Goal: Task Accomplishment & Management: Use online tool/utility

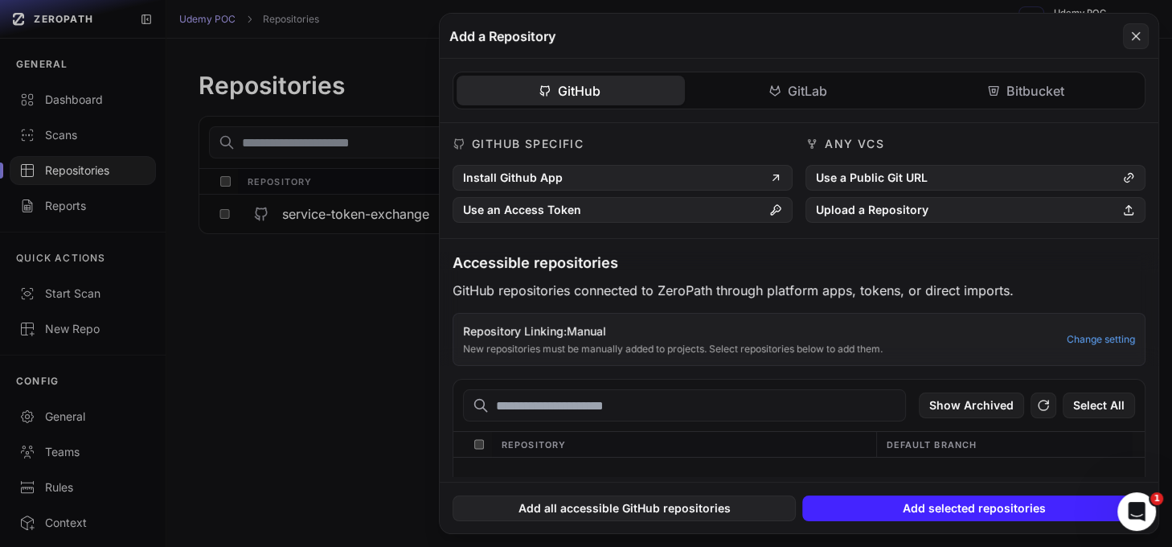
click at [583, 408] on input "text" at bounding box center [684, 405] width 443 height 32
paste input "**********"
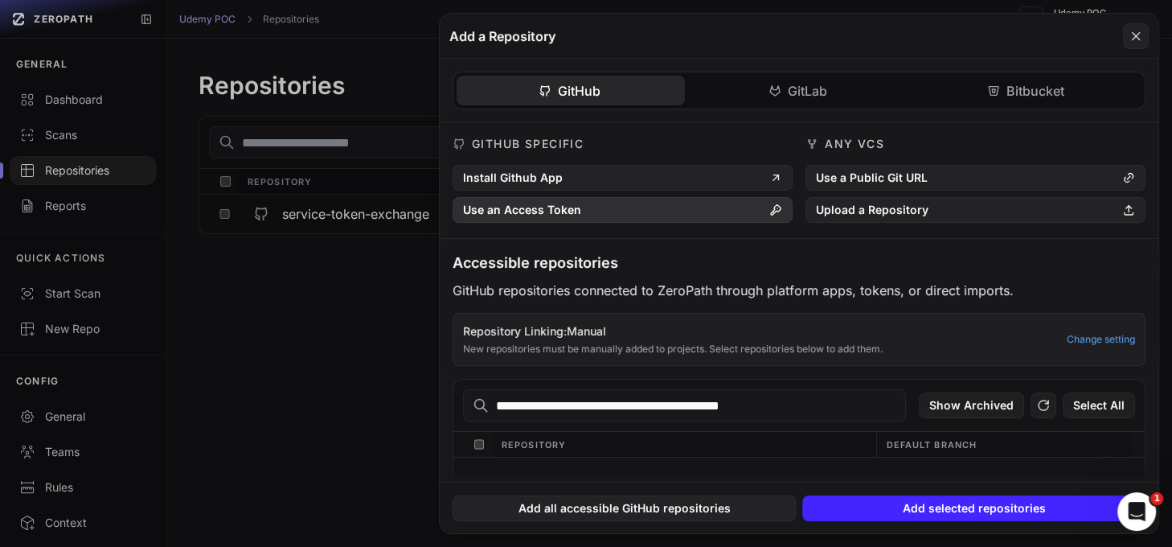
type input "**********"
click at [579, 213] on button "Use an Access Token" at bounding box center [623, 210] width 340 height 26
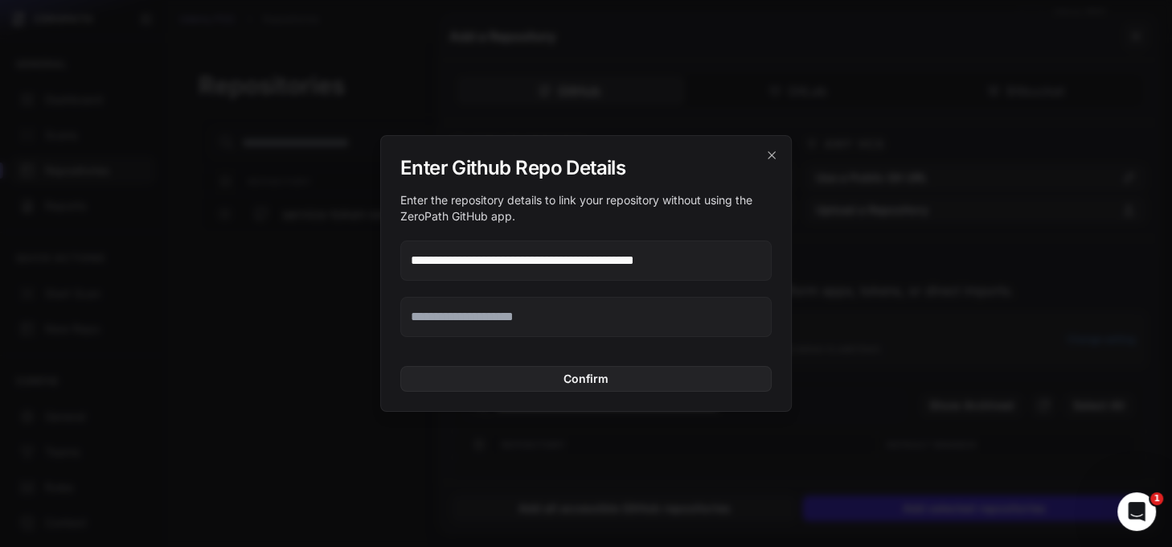
type input "**********"
click at [474, 321] on input "text" at bounding box center [585, 317] width 371 height 40
paste input "**********"
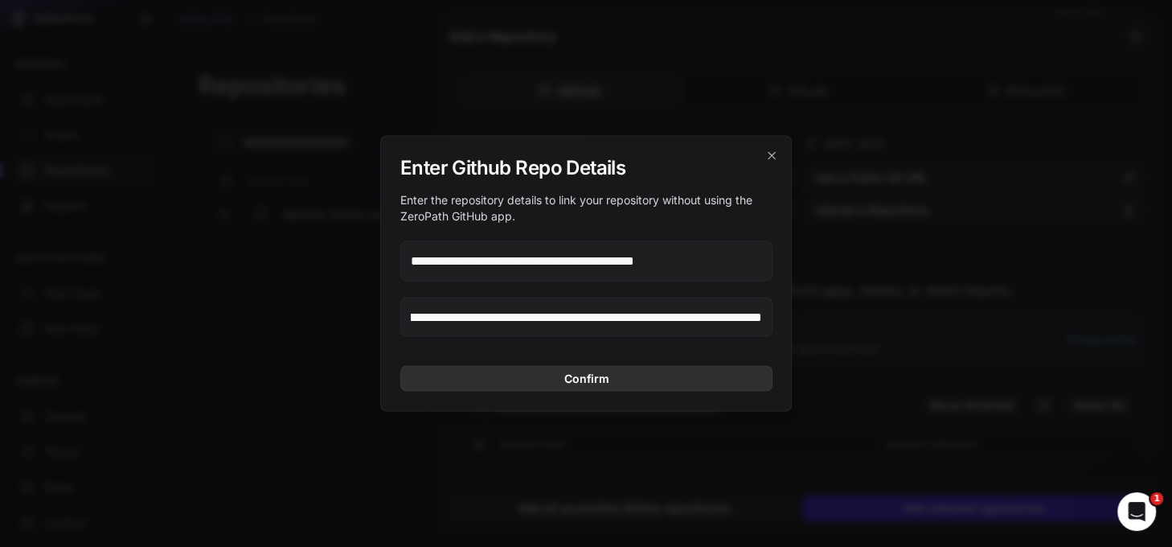
type input "**********"
click at [531, 374] on button "Confirm" at bounding box center [586, 379] width 372 height 26
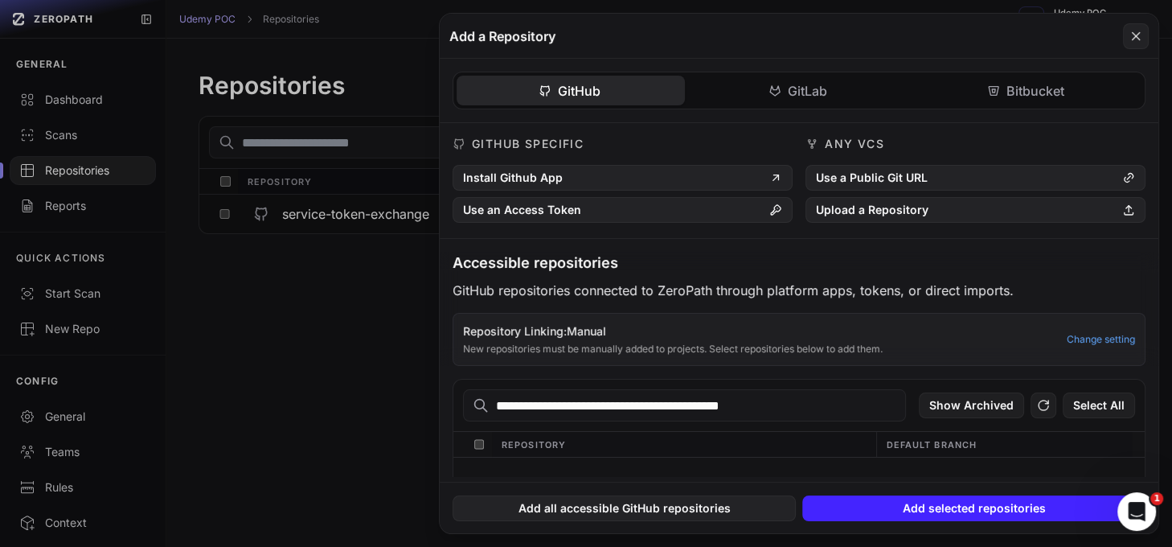
click at [652, 404] on input "**********" at bounding box center [684, 405] width 443 height 32
paste input "text"
type input "**********"
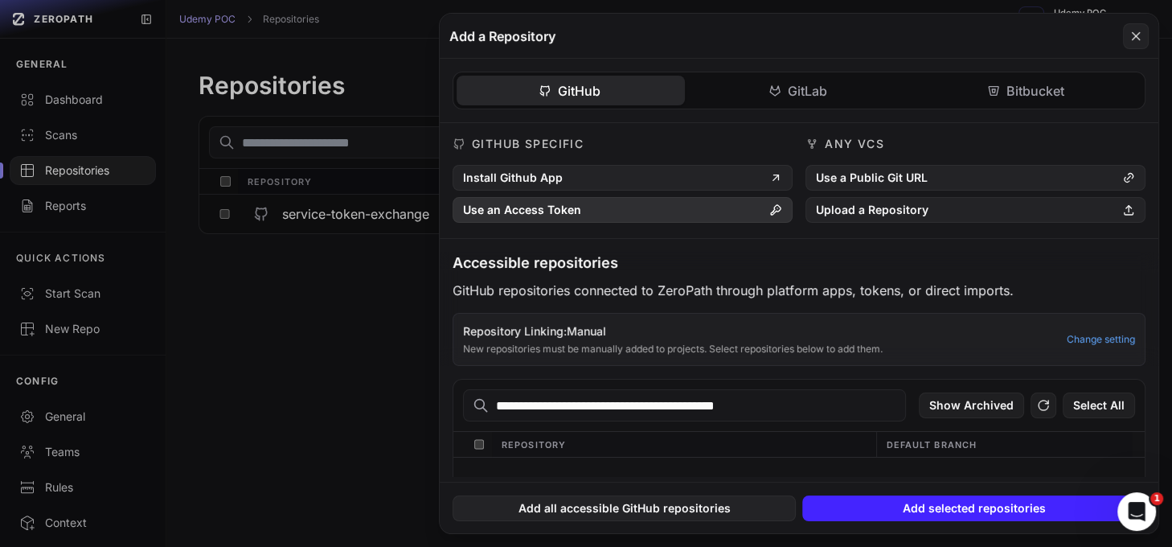
click at [606, 210] on button "Use an Access Token" at bounding box center [623, 210] width 340 height 26
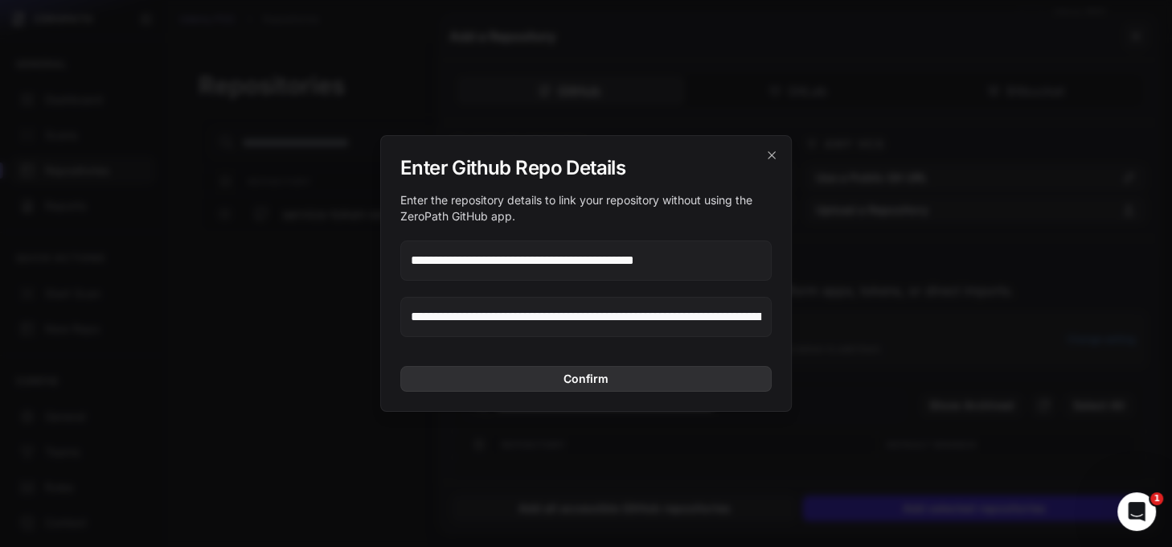
click at [593, 375] on button "Confirm" at bounding box center [585, 379] width 371 height 26
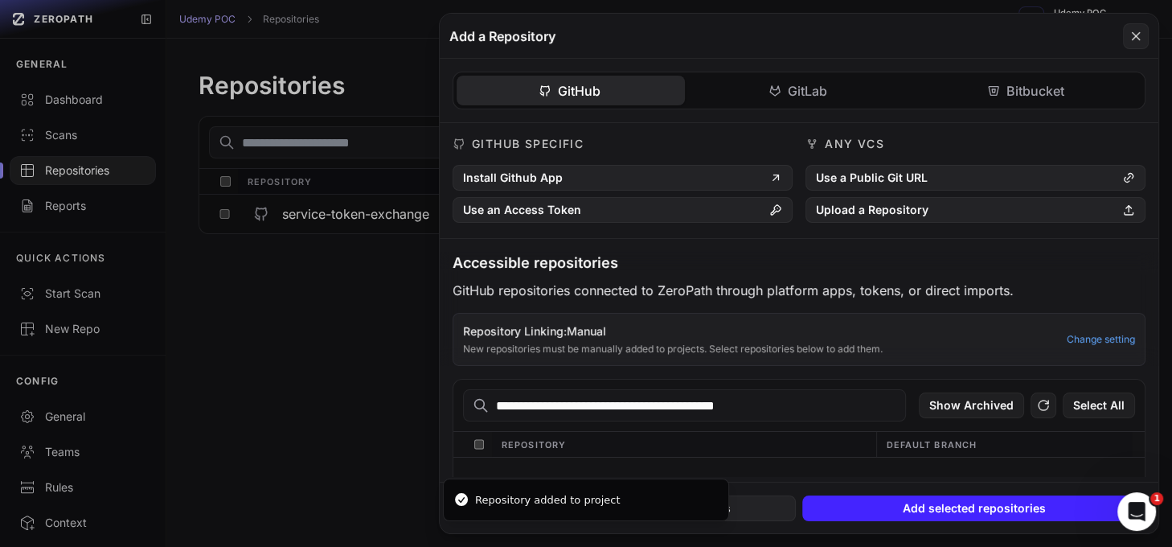
click at [84, 173] on button at bounding box center [586, 273] width 1172 height 547
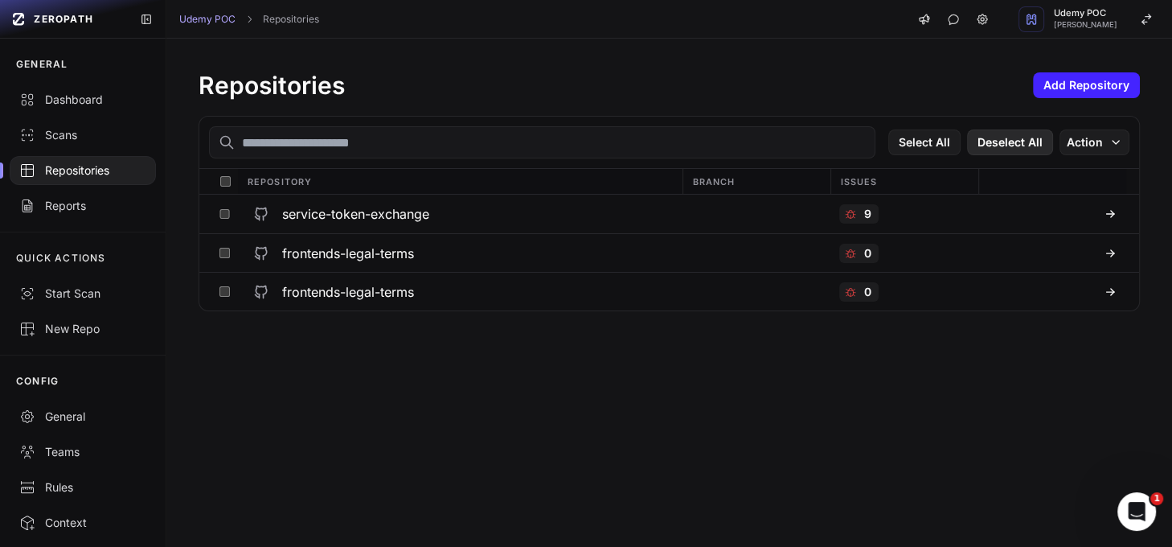
click at [1016, 142] on button "Deselect All" at bounding box center [1010, 142] width 86 height 26
click at [1110, 145] on icon "button" at bounding box center [1116, 142] width 13 height 13
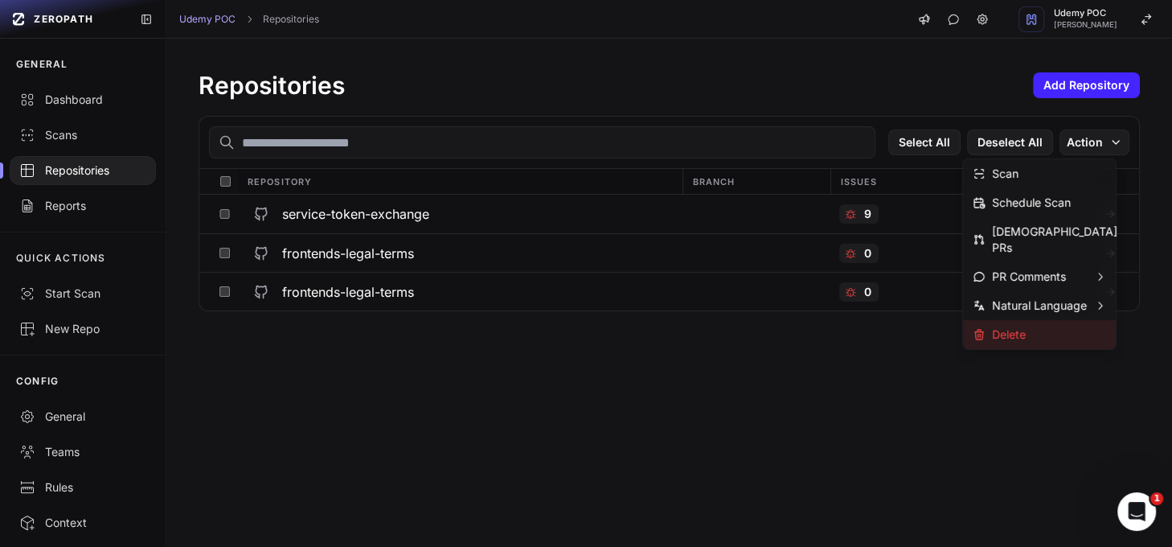
click at [1052, 320] on div "Delete" at bounding box center [1039, 334] width 153 height 29
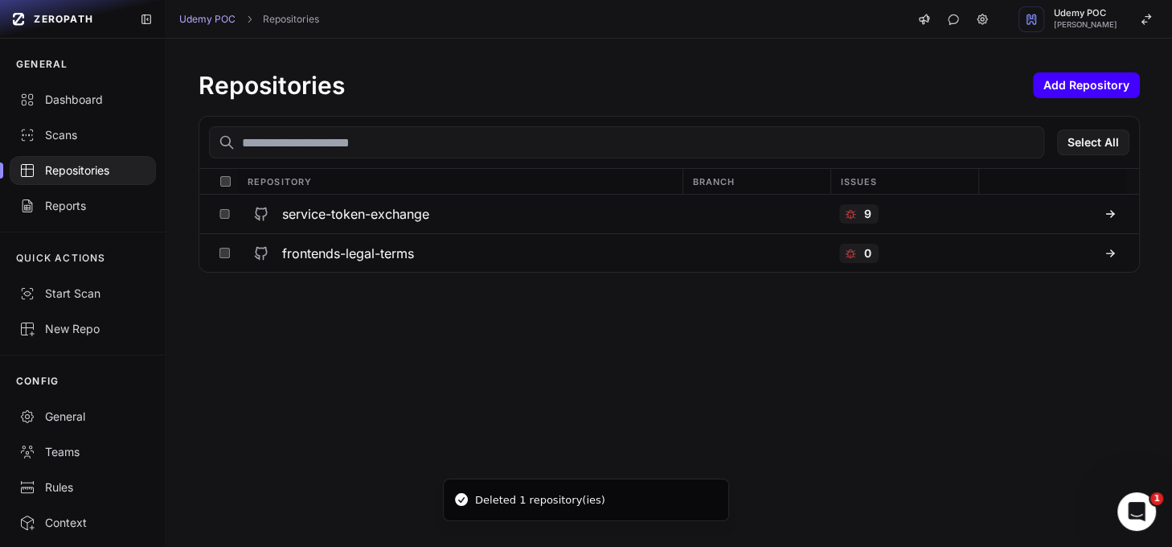
click at [1040, 82] on button "Add Repository" at bounding box center [1086, 85] width 107 height 26
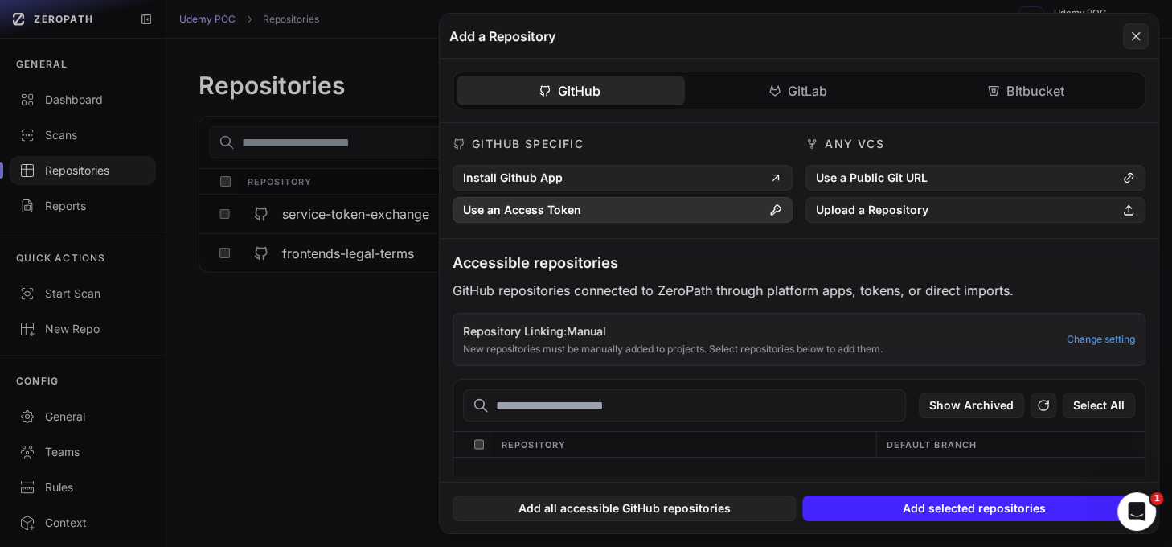
click at [575, 207] on button "Use an Access Token" at bounding box center [623, 210] width 340 height 26
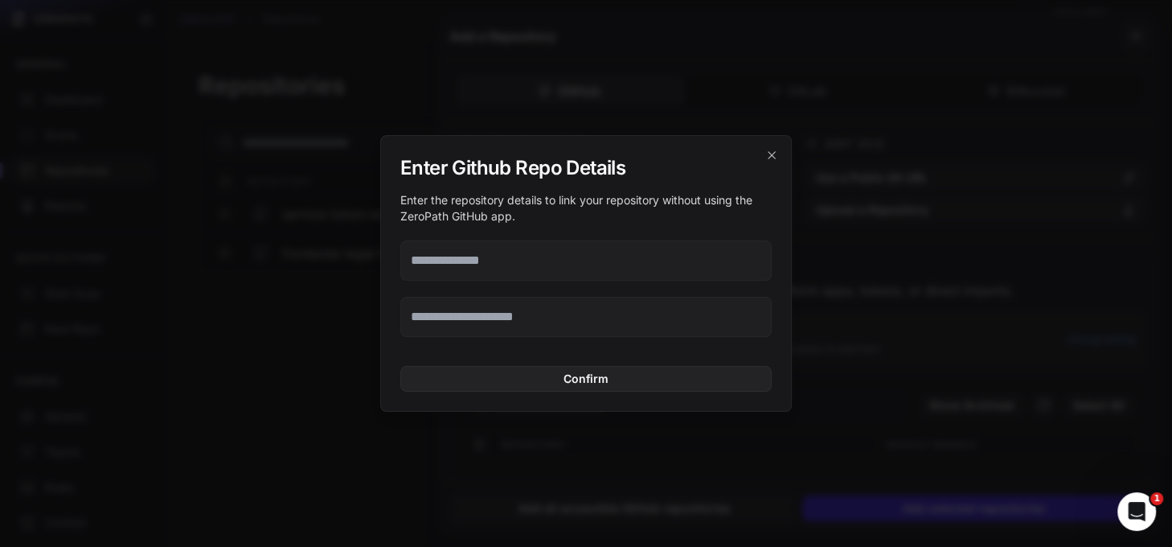
paste input "**********"
type input "**********"
click at [494, 318] on input "text" at bounding box center [585, 317] width 371 height 40
paste input "**********"
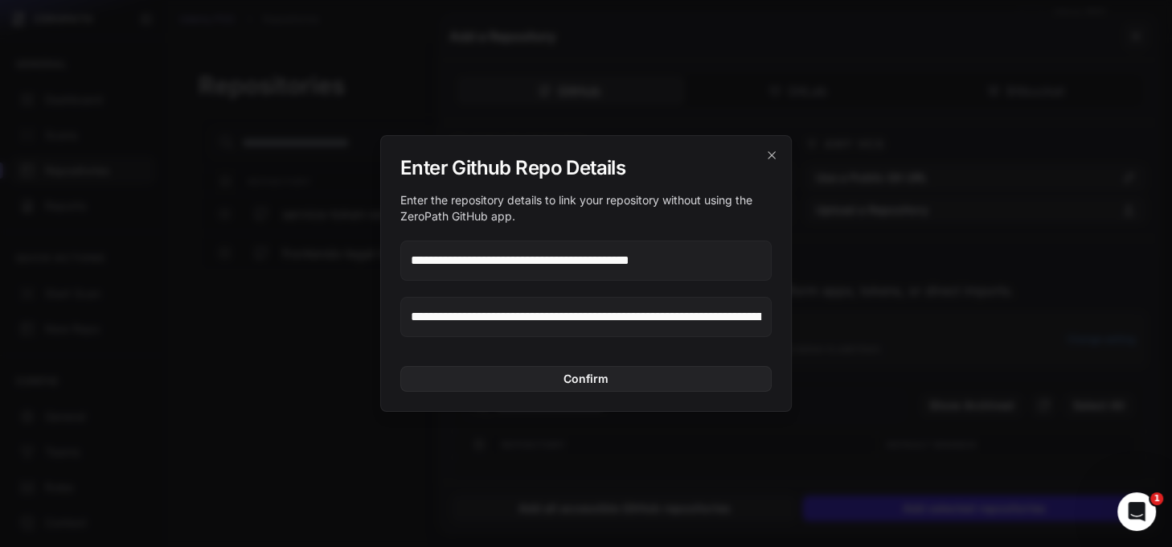
scroll to position [0, 372]
type input "**********"
click at [550, 377] on button "Confirm" at bounding box center [586, 379] width 372 height 26
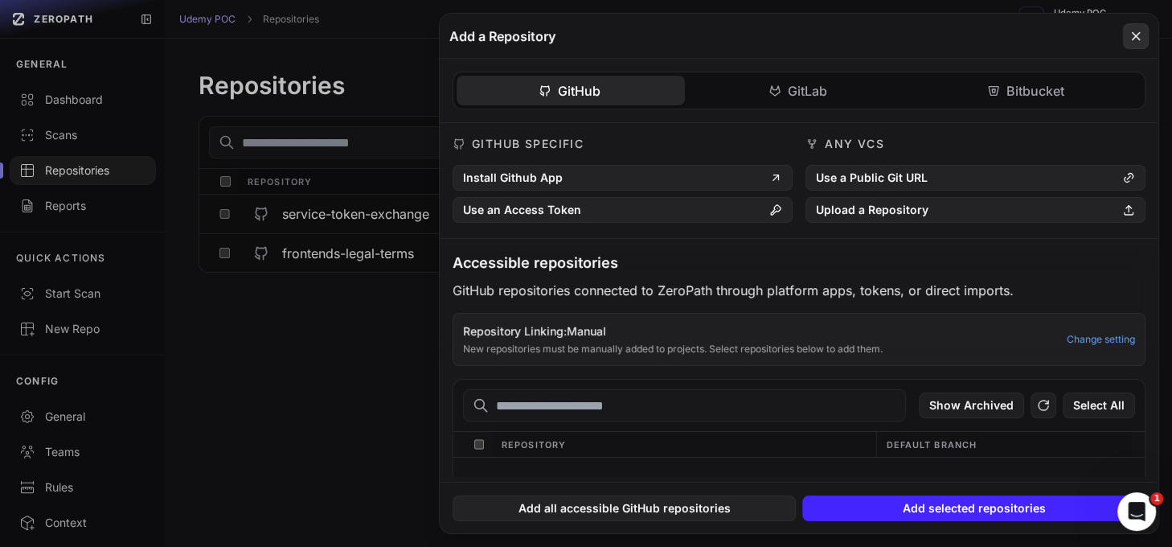
click at [1134, 39] on icon at bounding box center [1136, 36] width 14 height 19
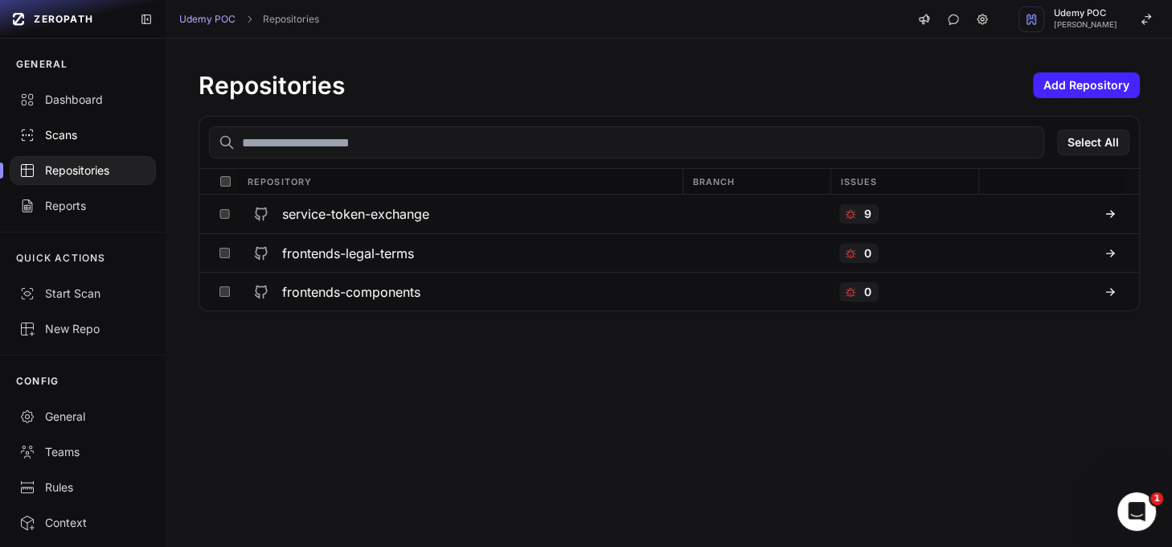
click at [60, 137] on div "Scans" at bounding box center [82, 135] width 127 height 16
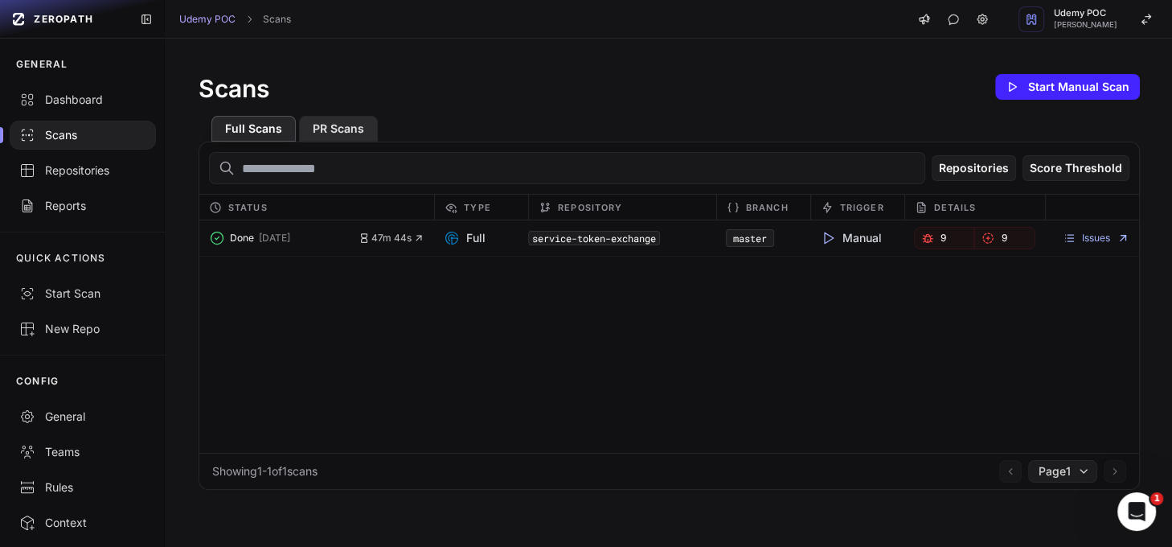
click at [332, 129] on button "PR Scans" at bounding box center [338, 129] width 79 height 26
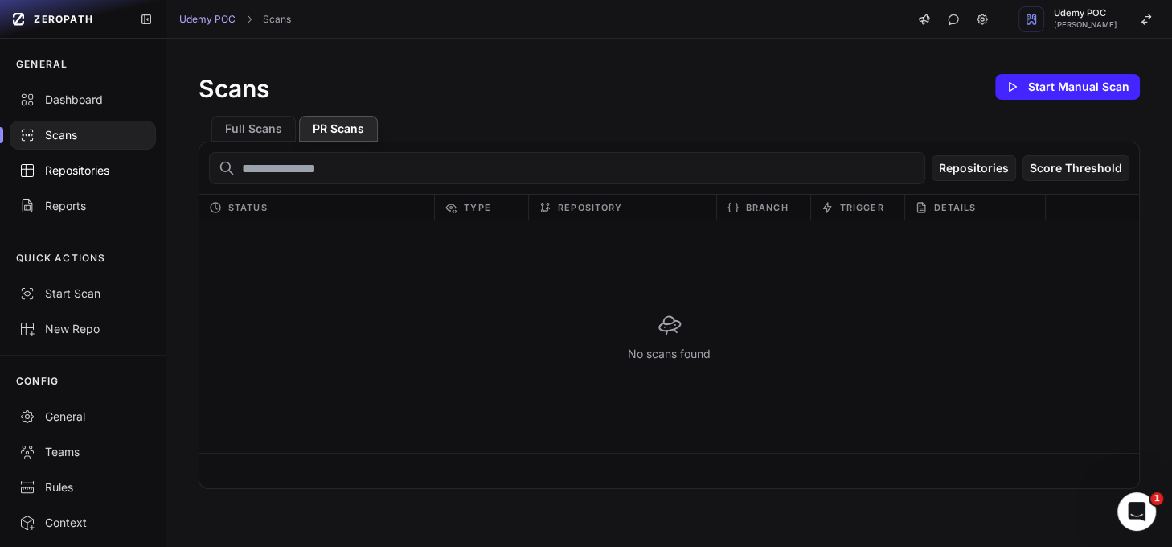
click at [66, 170] on div "Repositories" at bounding box center [82, 170] width 127 height 16
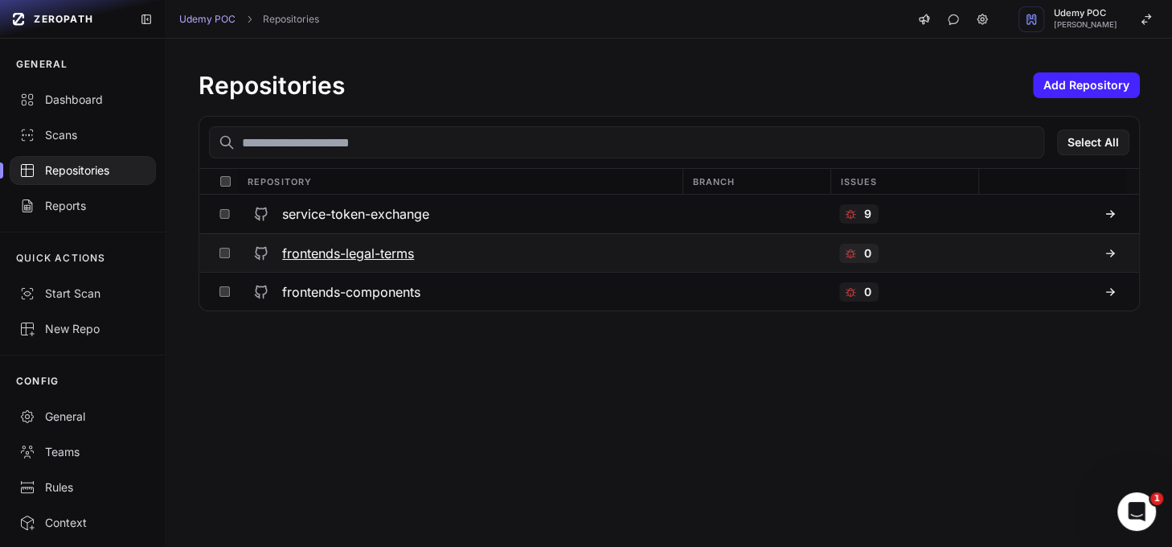
click at [394, 256] on h3 "frontends-legal-terms" at bounding box center [348, 253] width 132 height 19
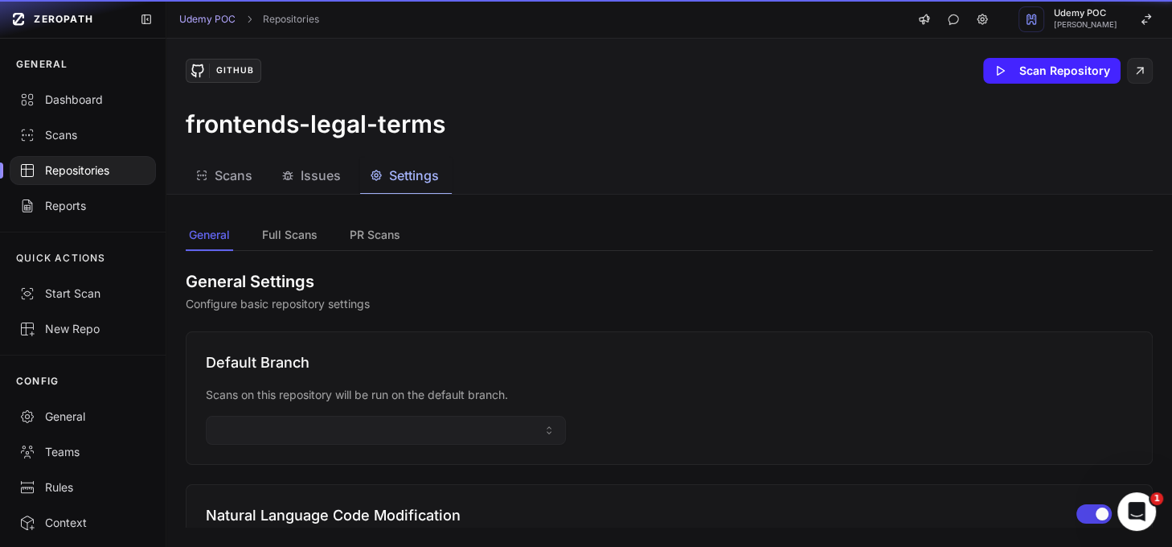
click at [428, 185] on button "Settings" at bounding box center [406, 176] width 92 height 36
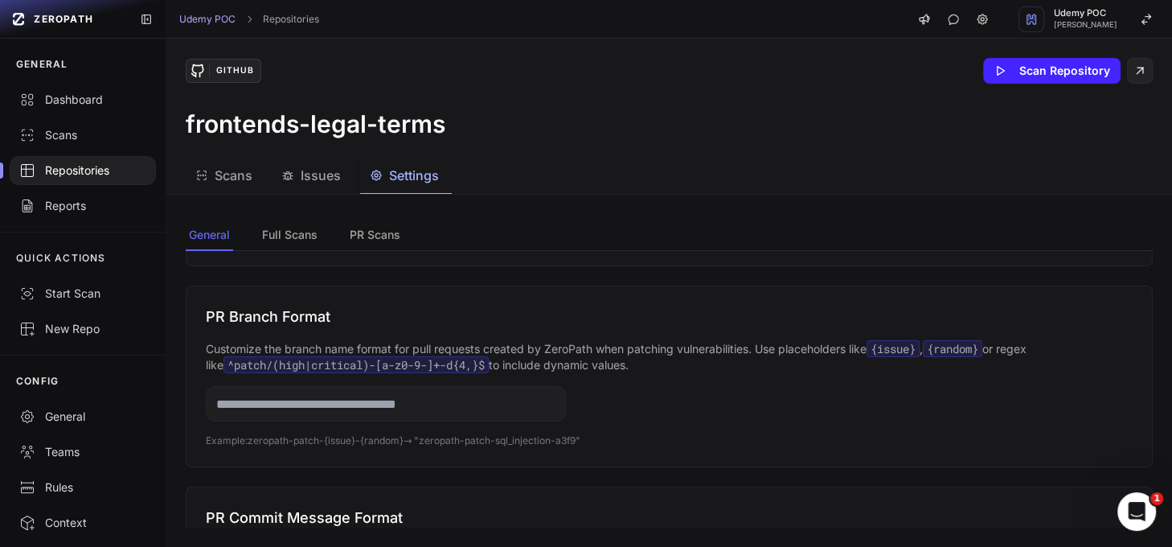
scroll to position [338, 0]
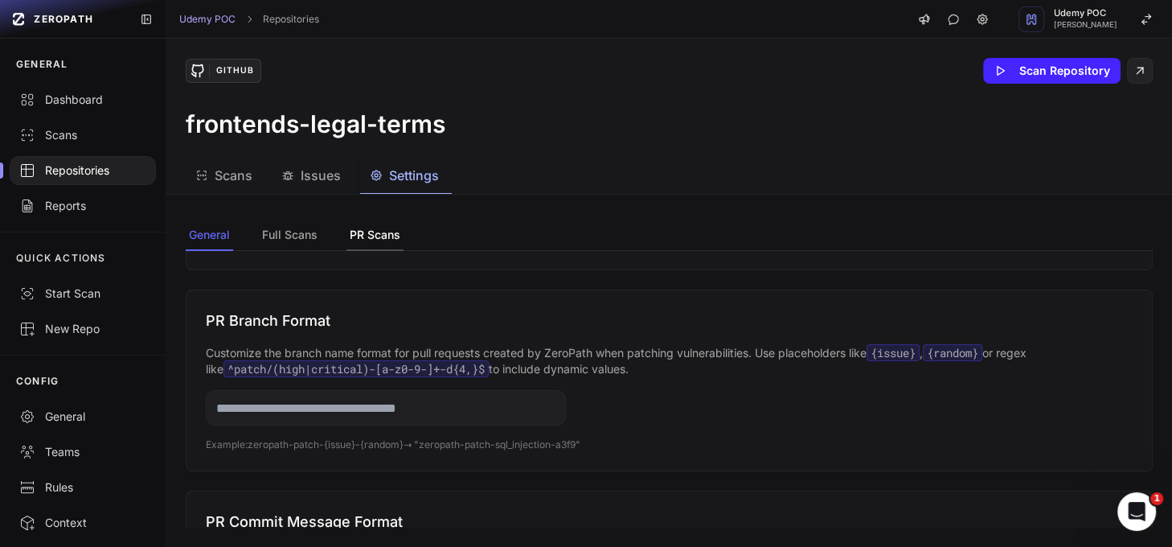
click at [371, 226] on button "PR Scans" at bounding box center [375, 235] width 57 height 31
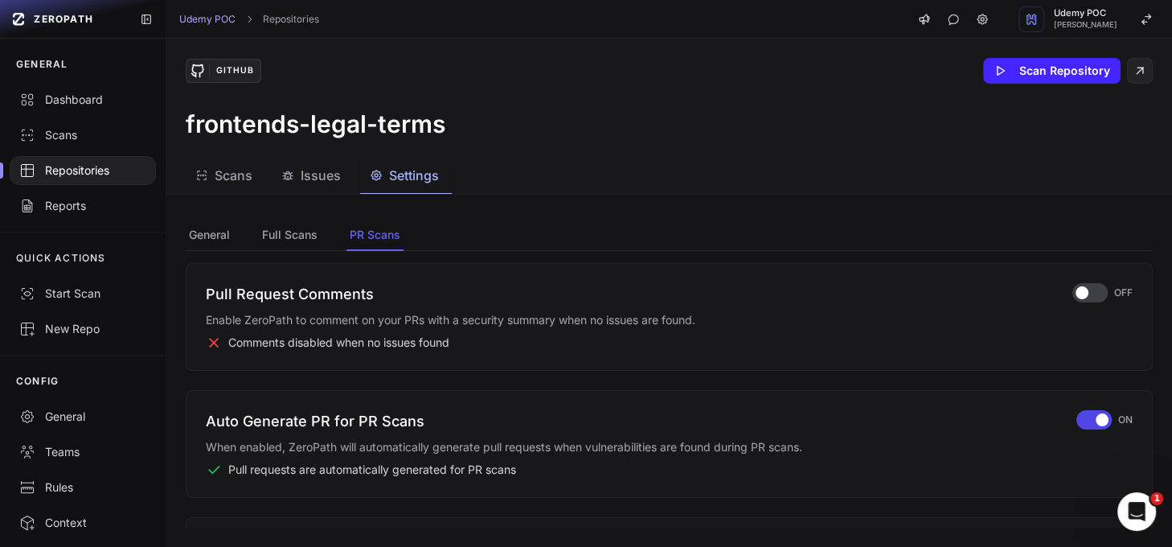
scroll to position [503, 0]
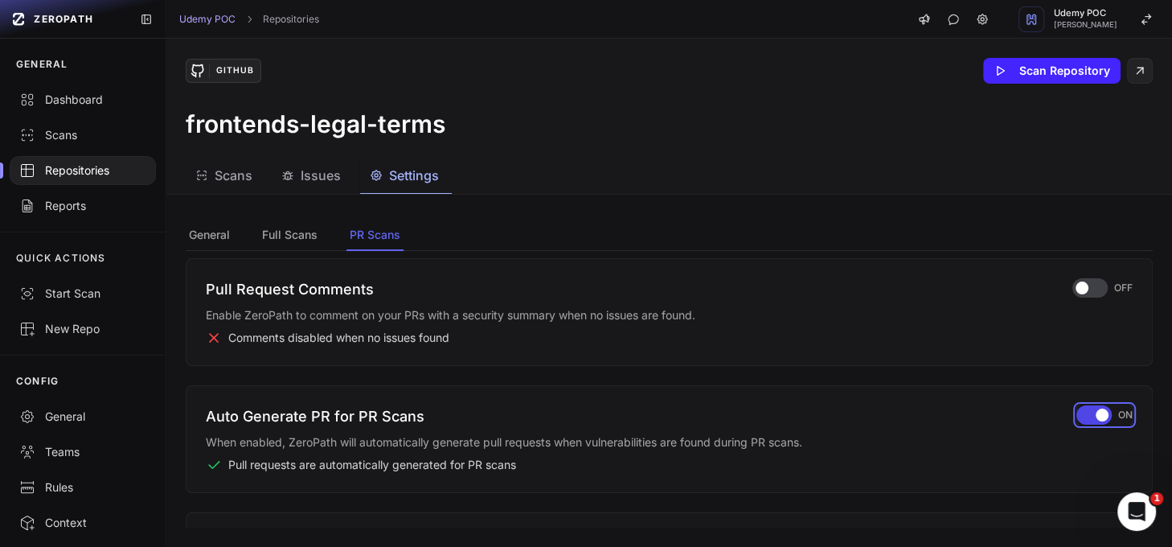
click at [1077, 409] on div "button" at bounding box center [1094, 414] width 35 height 19
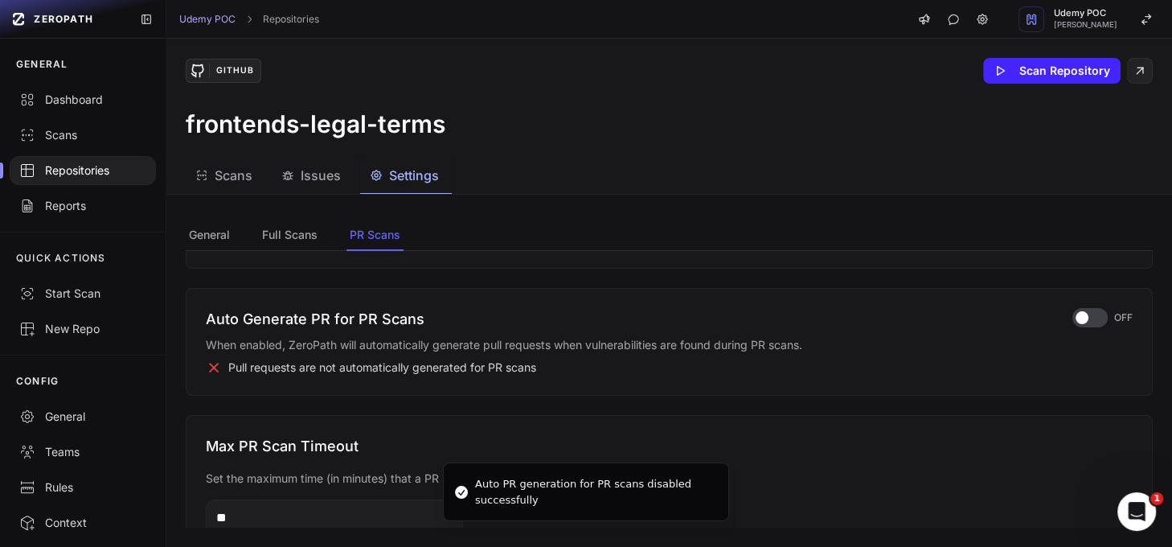
scroll to position [661, 0]
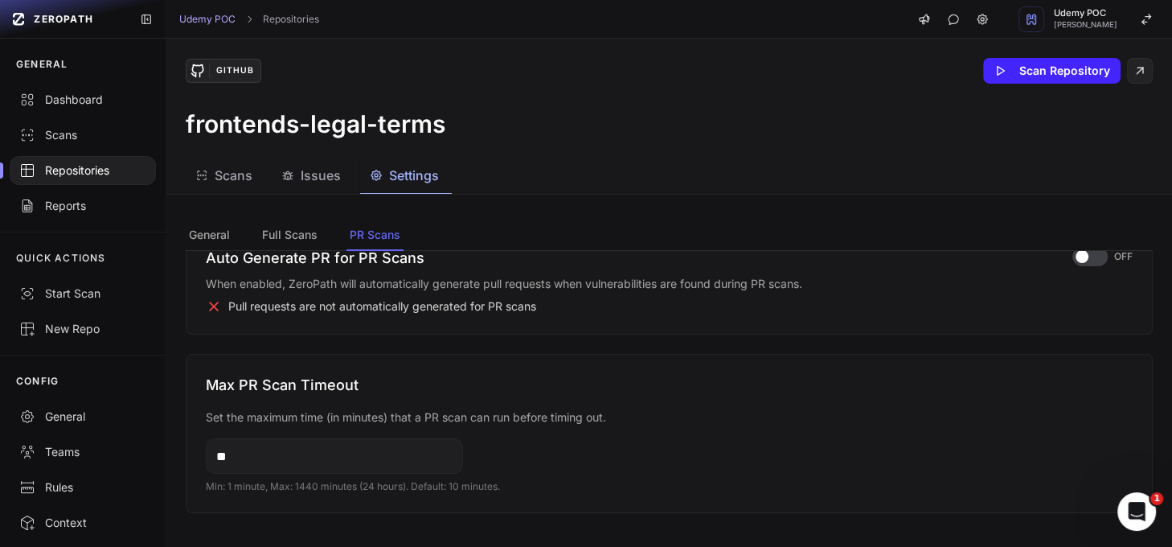
click at [220, 179] on span "Scans" at bounding box center [234, 175] width 38 height 19
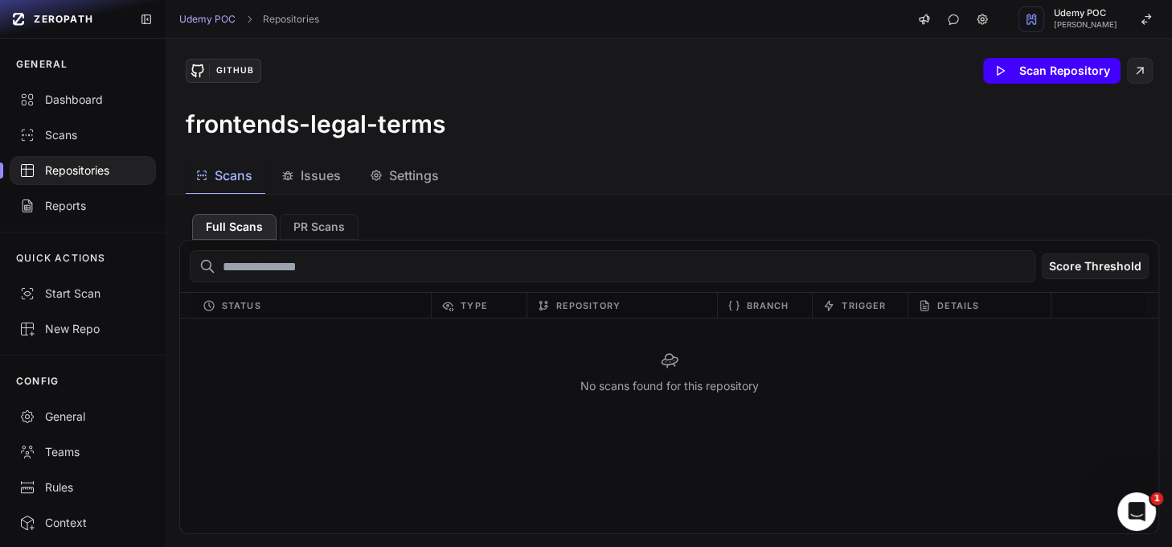
click at [1046, 68] on button "Scan Repository" at bounding box center [1051, 71] width 137 height 26
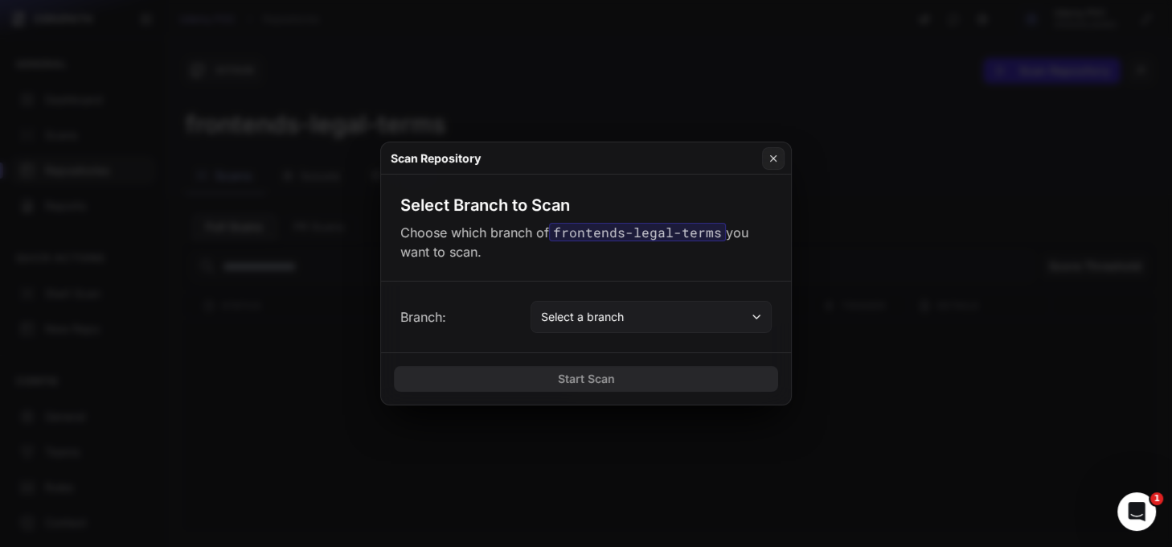
click at [720, 318] on button "Select a branch" at bounding box center [651, 317] width 241 height 32
click at [857, 322] on button at bounding box center [586, 273] width 1172 height 547
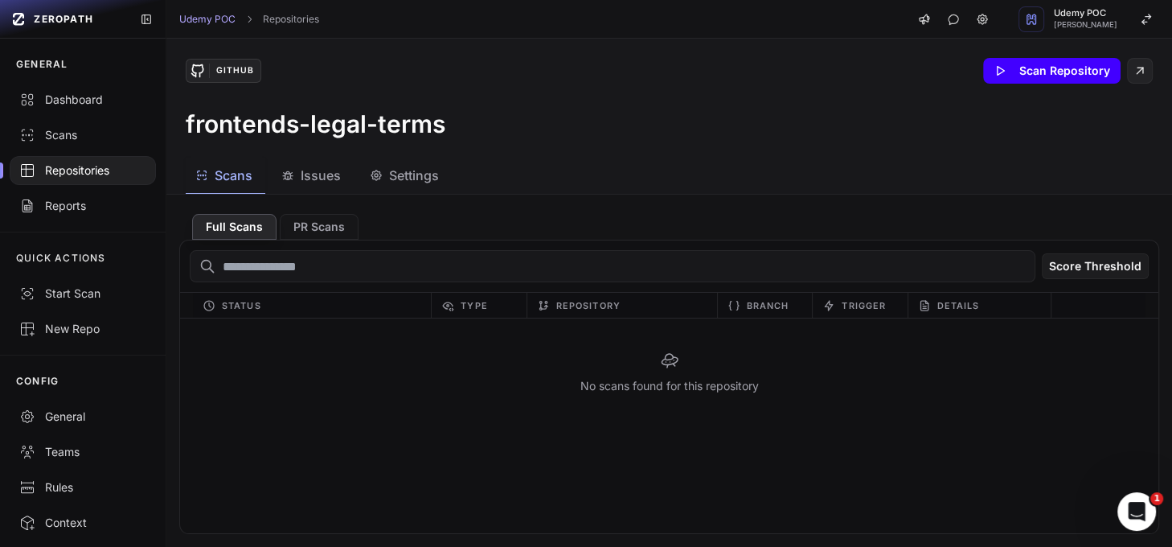
click at [998, 68] on icon at bounding box center [1001, 71] width 7 height 9
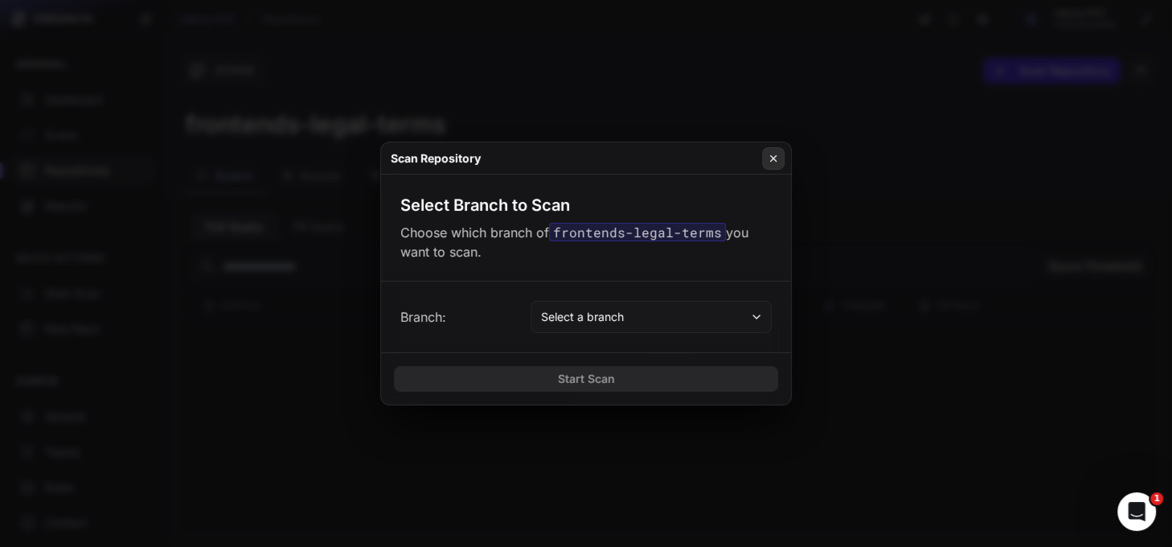
click at [774, 163] on icon at bounding box center [773, 158] width 11 height 13
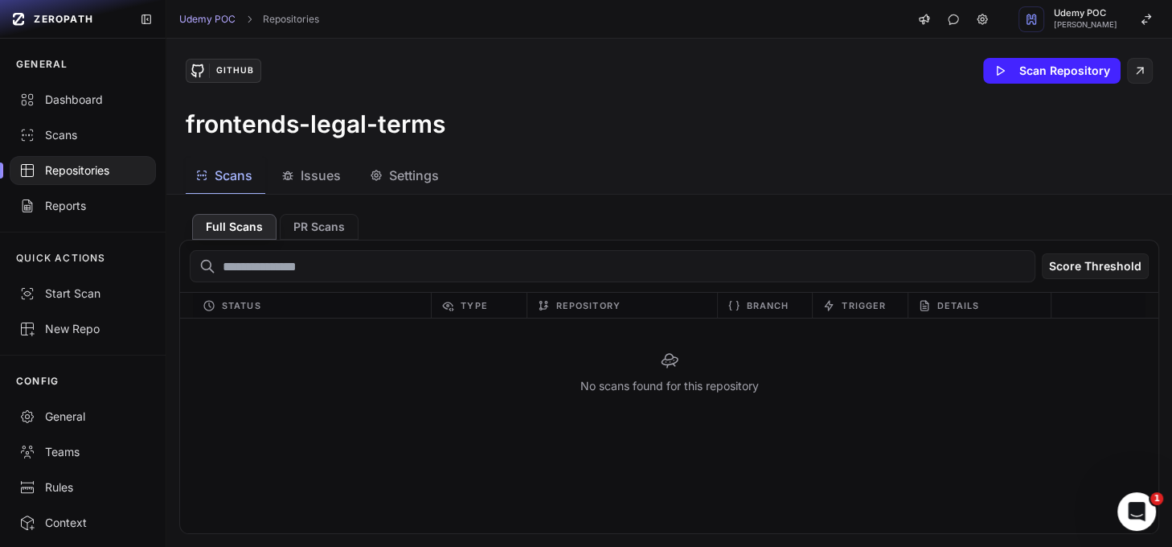
click at [428, 175] on span "Settings" at bounding box center [414, 175] width 50 height 19
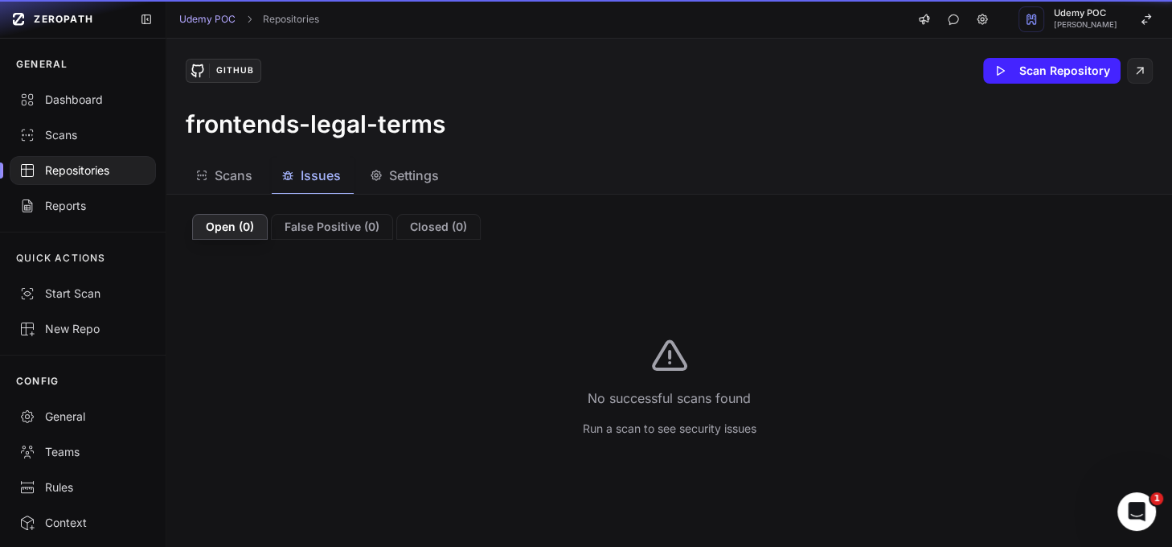
click at [302, 177] on span "Issues" at bounding box center [321, 175] width 40 height 19
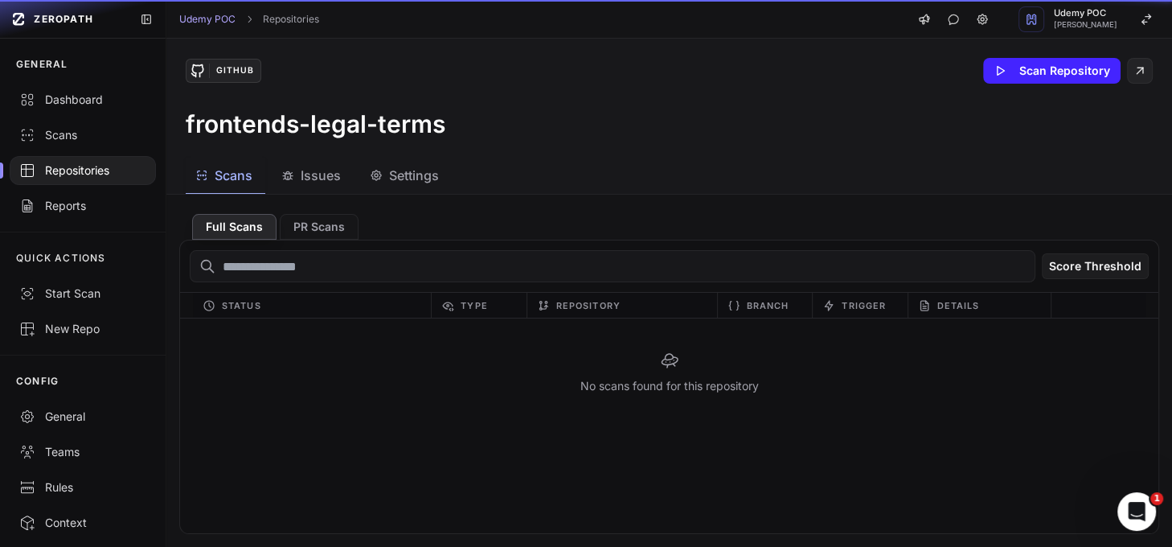
click at [221, 180] on span "Scans" at bounding box center [234, 175] width 38 height 19
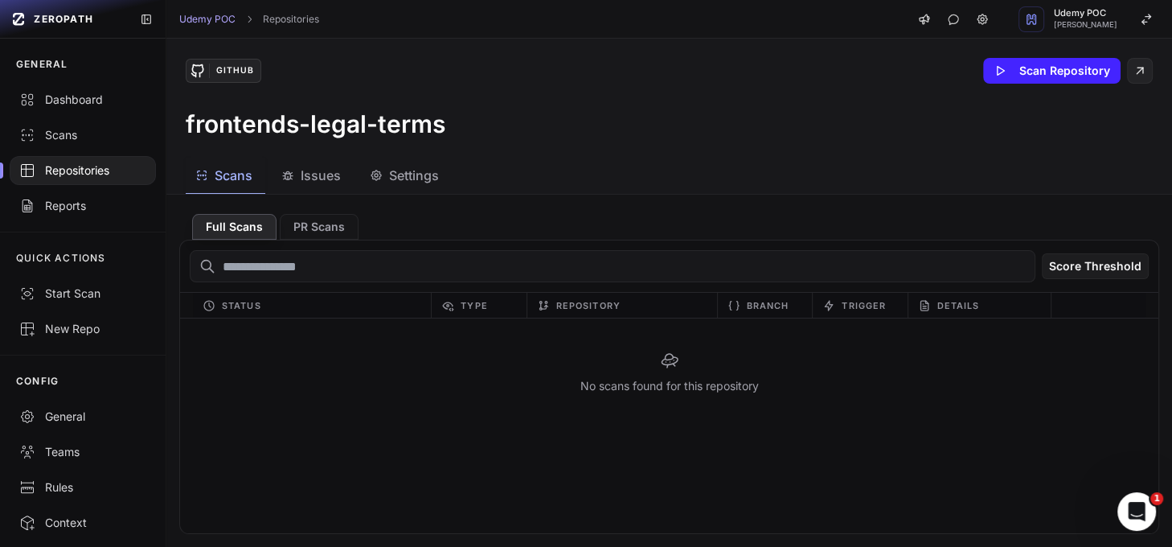
click at [105, 169] on div "Repositories" at bounding box center [82, 170] width 127 height 16
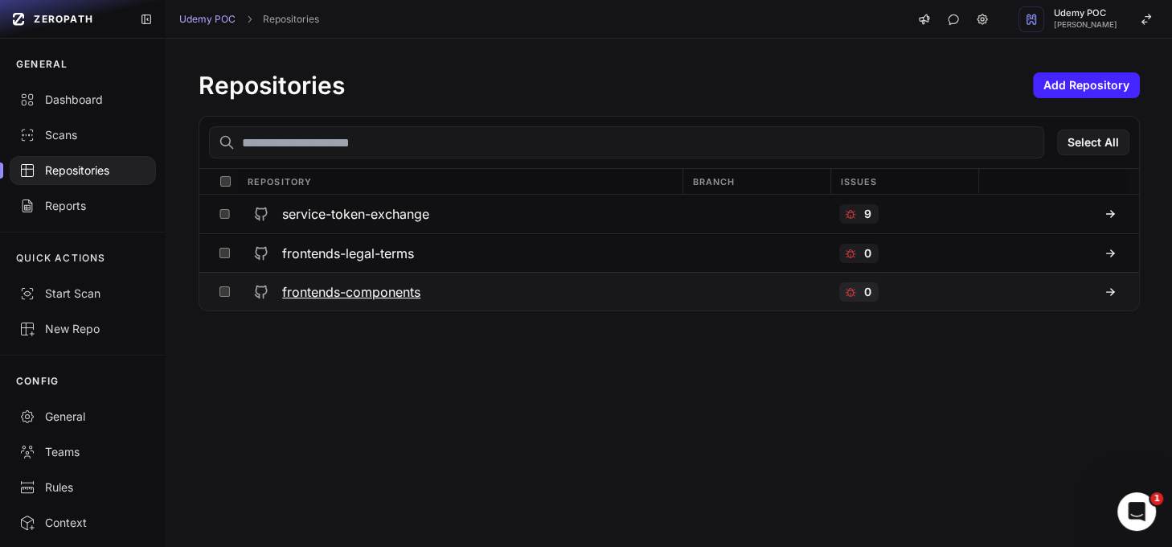
click at [355, 291] on h3 "frontends-components" at bounding box center [351, 291] width 138 height 19
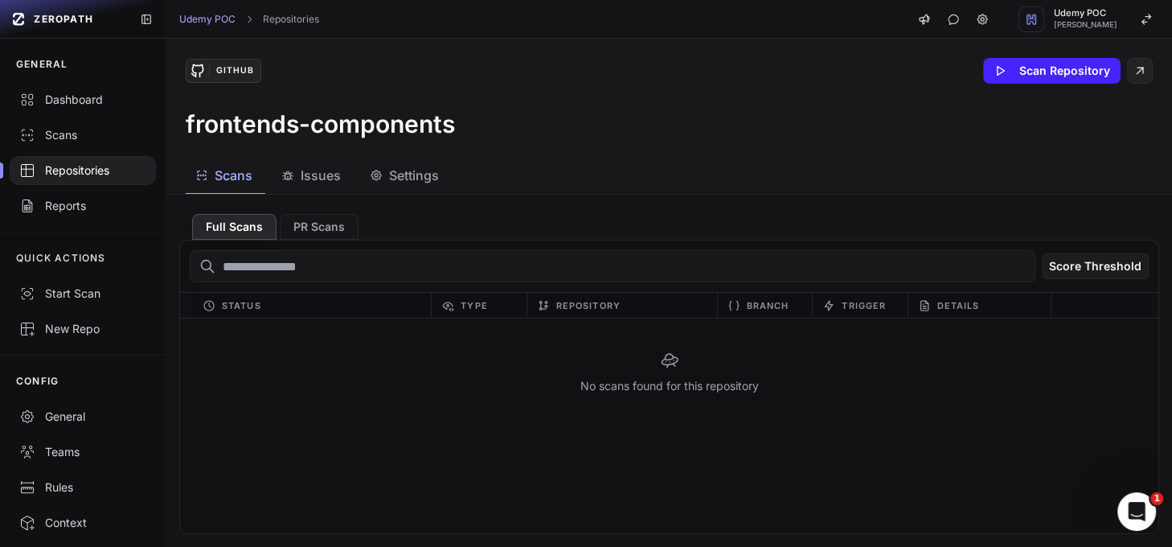
click at [58, 178] on div "Repositories" at bounding box center [82, 170] width 127 height 16
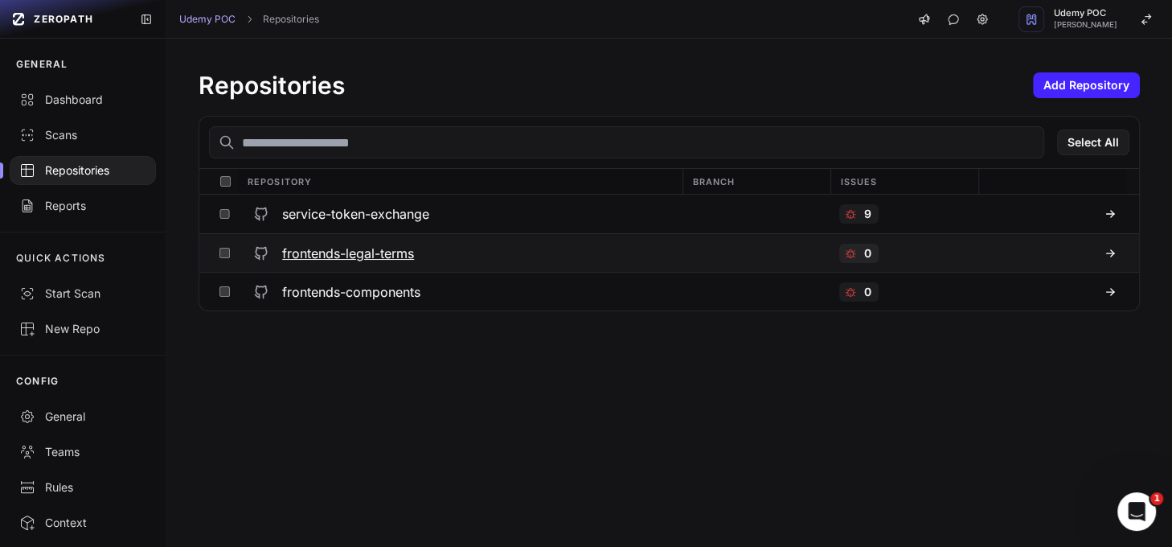
click at [330, 256] on h3 "frontends-legal-terms" at bounding box center [348, 253] width 132 height 19
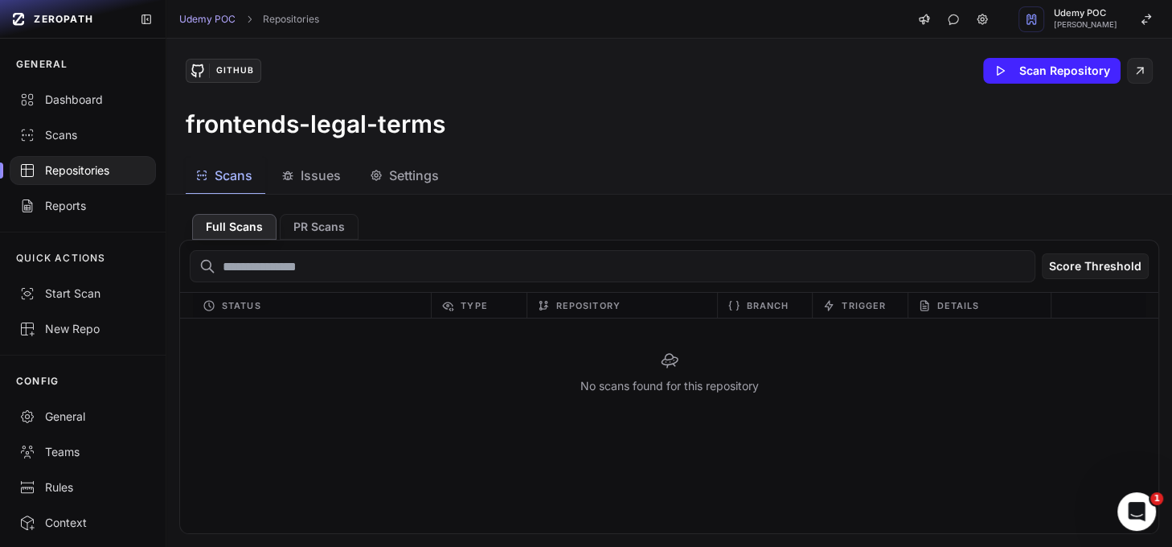
click at [409, 179] on span "Settings" at bounding box center [414, 175] width 50 height 19
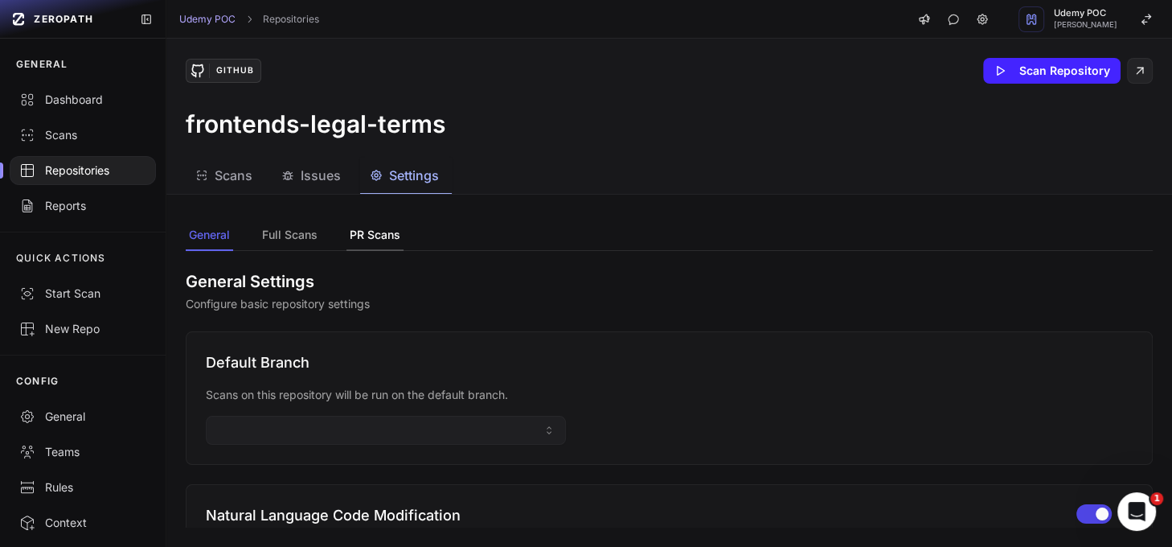
click at [376, 234] on button "PR Scans" at bounding box center [375, 235] width 57 height 31
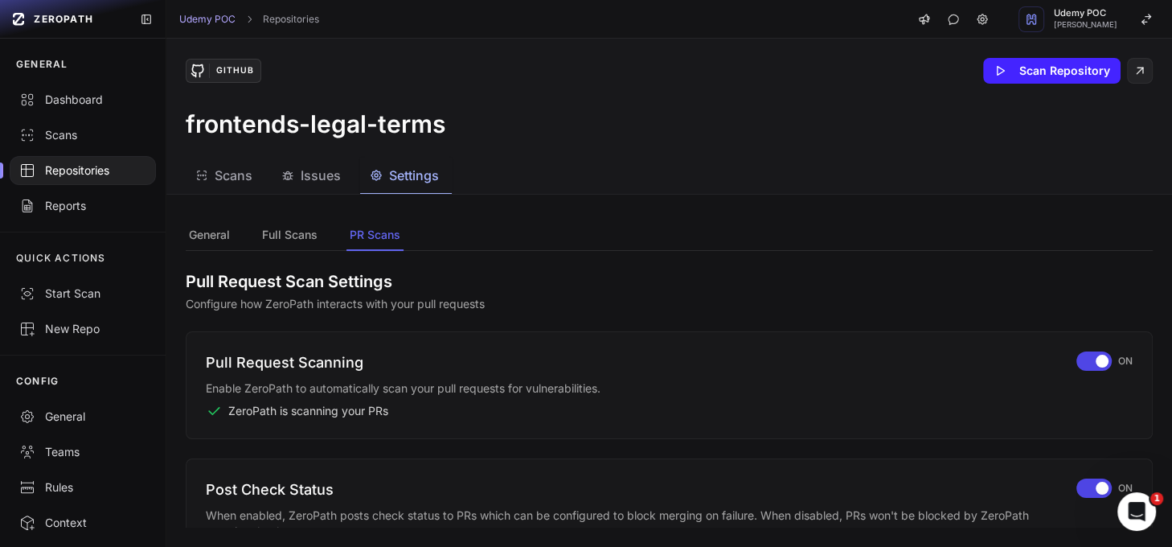
click at [107, 166] on div "Repositories" at bounding box center [82, 170] width 127 height 16
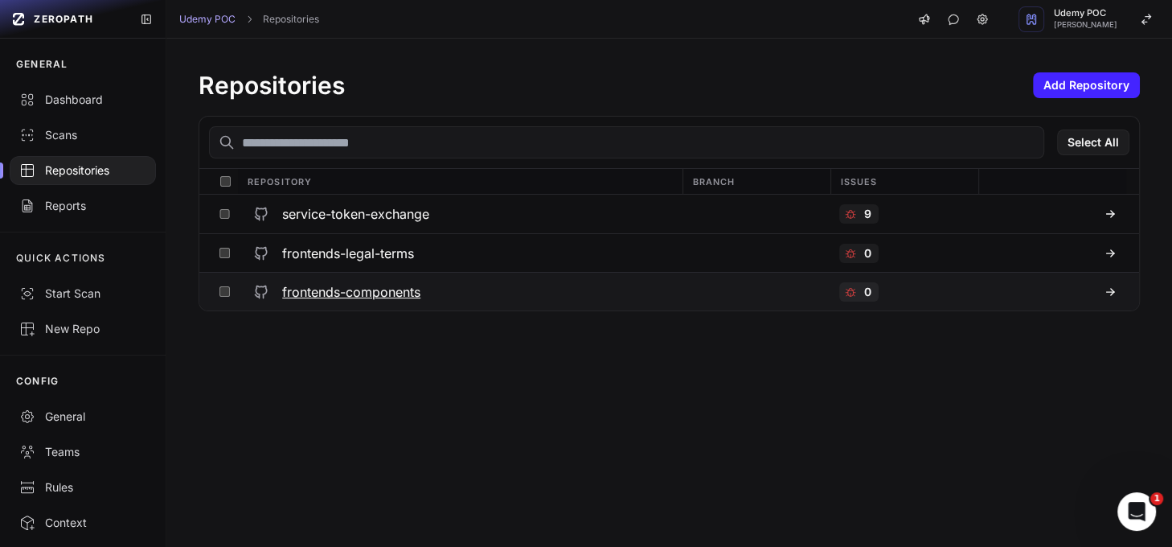
click at [330, 293] on h3 "frontends-components" at bounding box center [351, 291] width 138 height 19
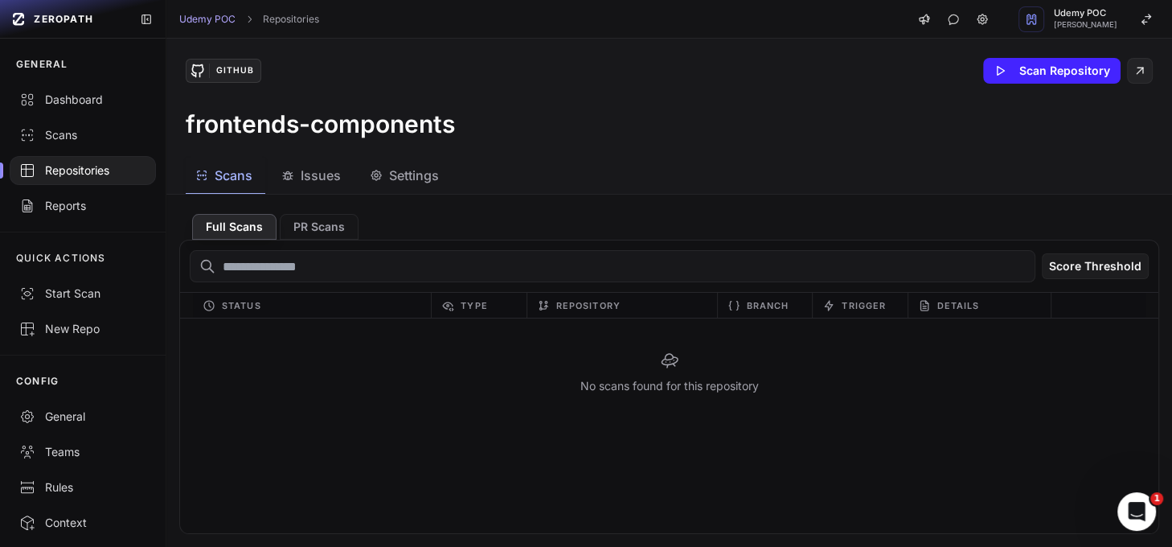
click at [408, 171] on span "Settings" at bounding box center [414, 175] width 50 height 19
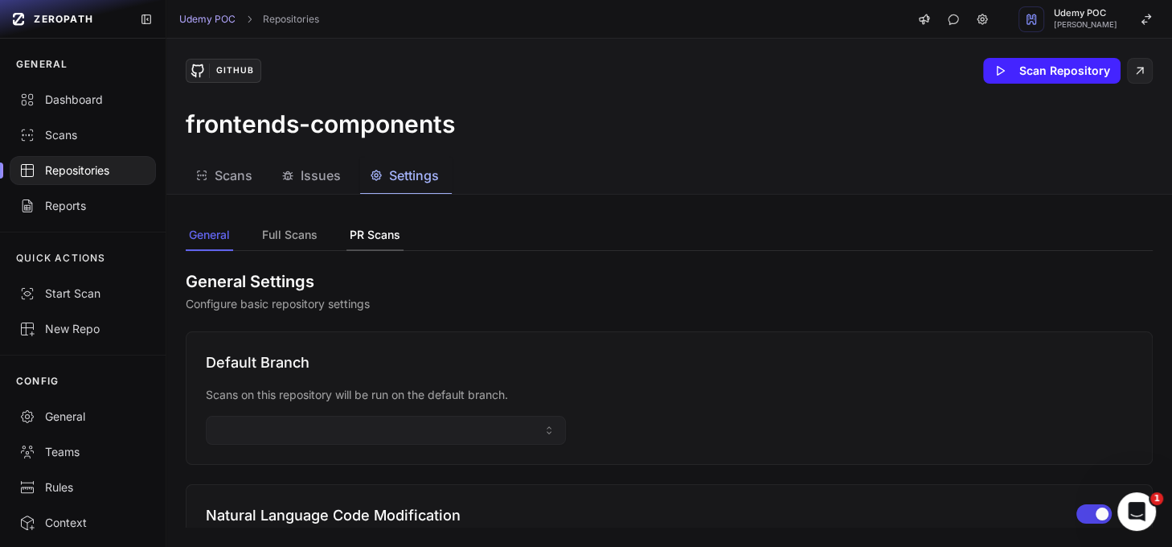
click at [371, 235] on button "PR Scans" at bounding box center [375, 235] width 57 height 31
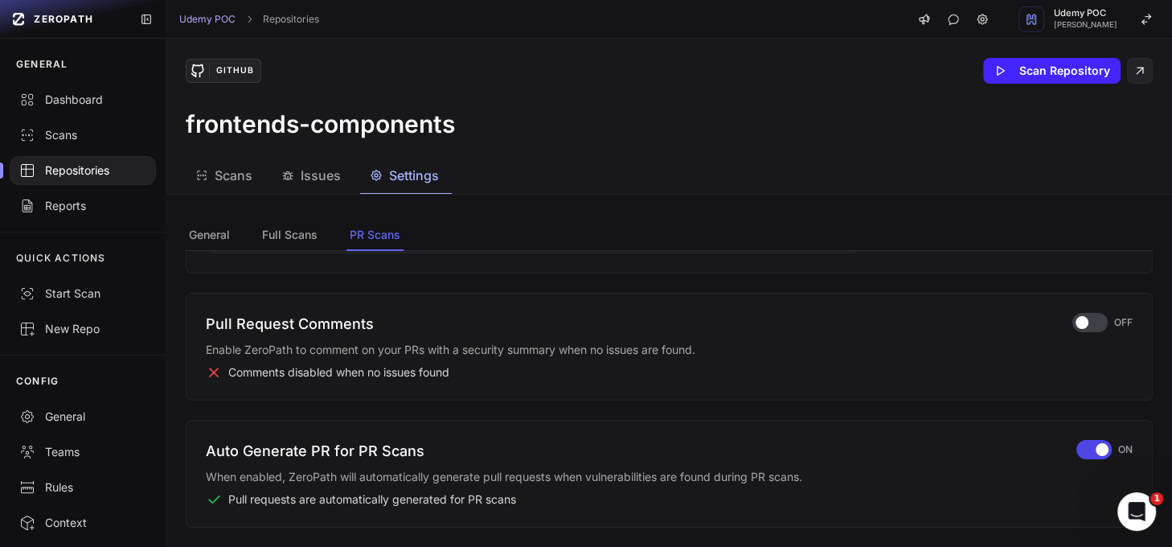
scroll to position [475, 0]
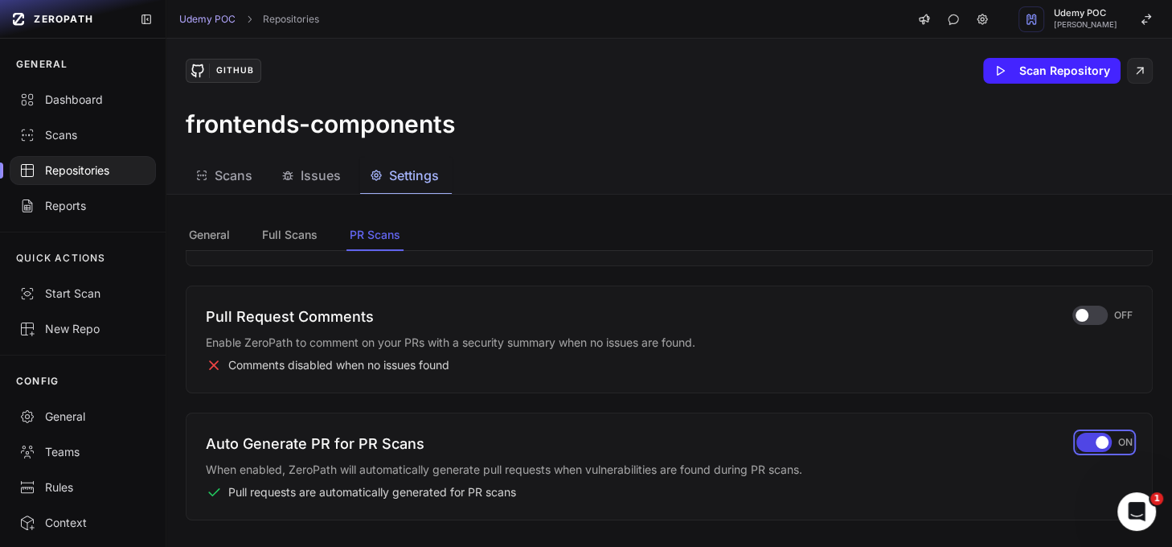
click at [1077, 439] on div "button" at bounding box center [1094, 442] width 35 height 19
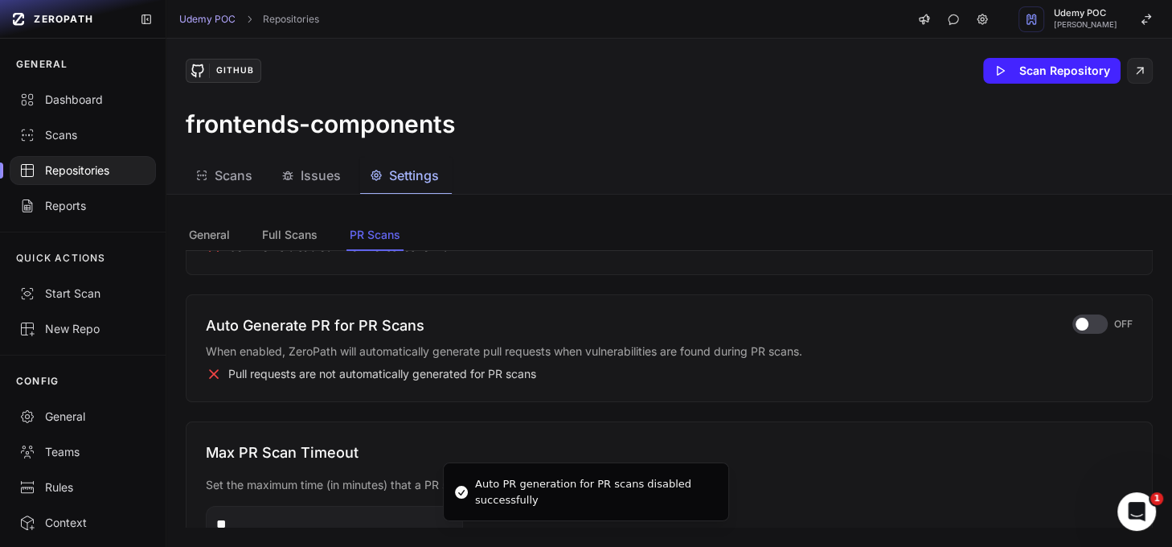
scroll to position [595, 0]
click at [81, 169] on div "Repositories" at bounding box center [82, 170] width 127 height 16
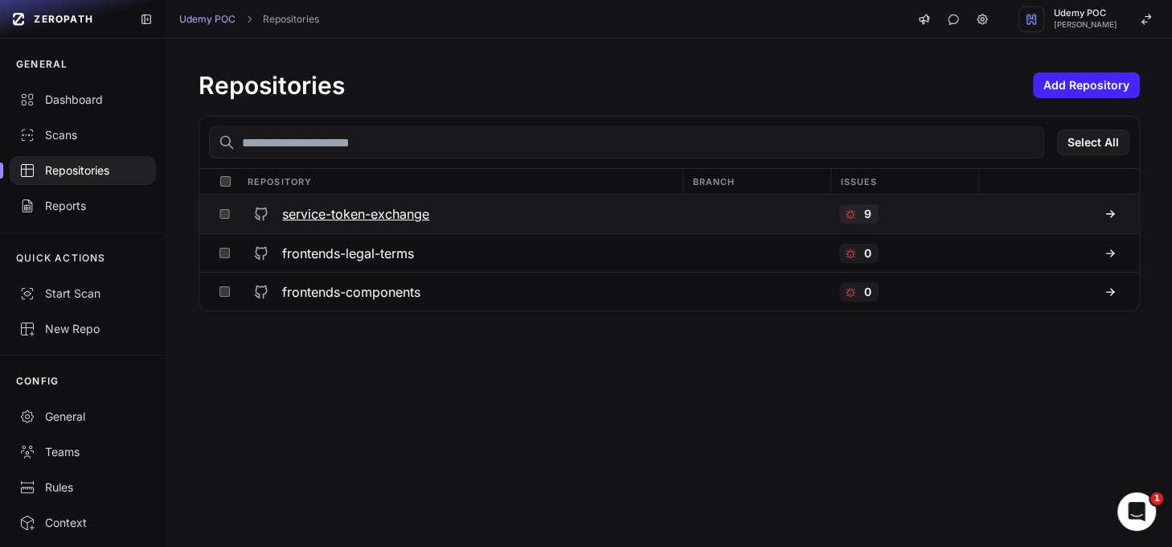
click at [330, 217] on h3 "service-token-exchange" at bounding box center [355, 213] width 147 height 19
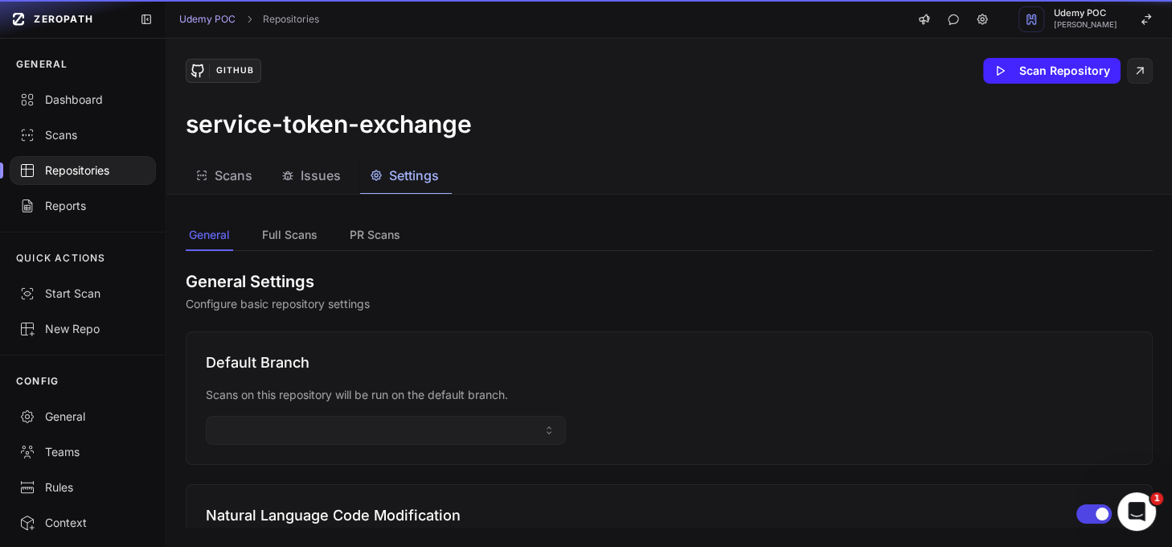
click at [417, 179] on span "Settings" at bounding box center [414, 175] width 50 height 19
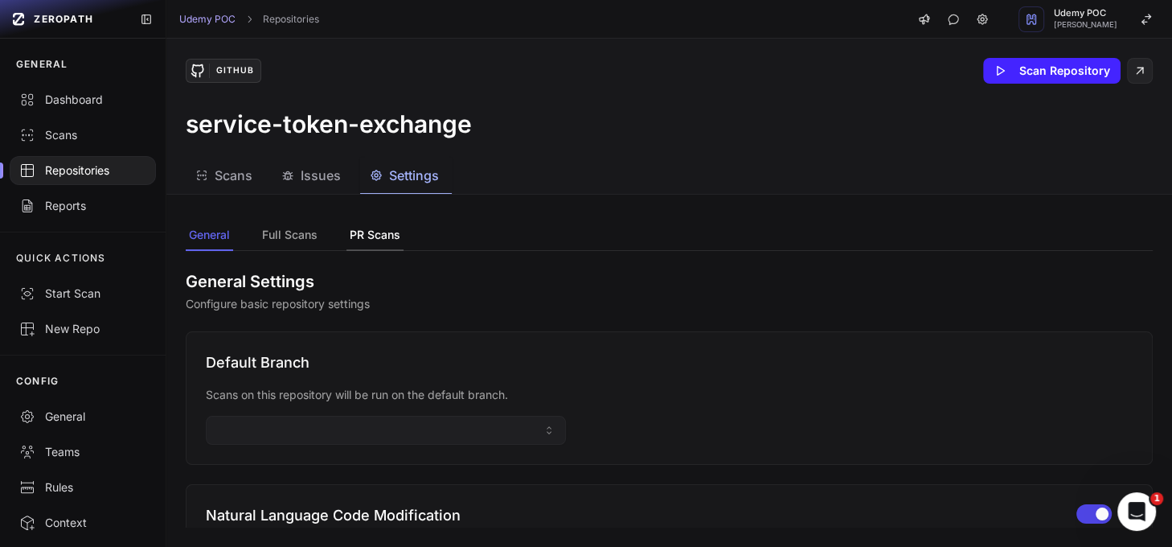
click at [355, 228] on button "PR Scans" at bounding box center [375, 235] width 57 height 31
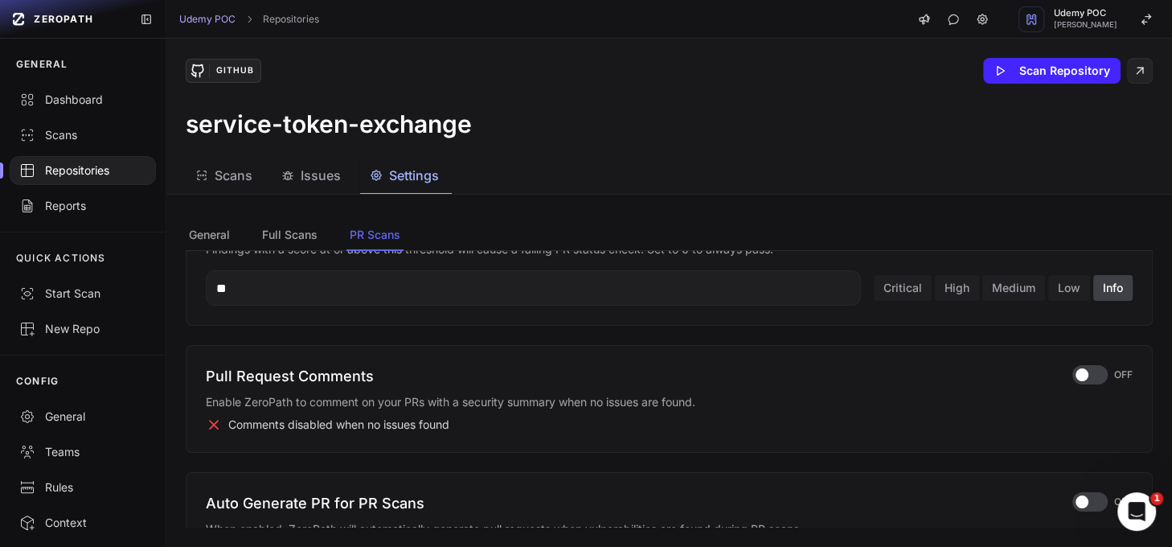
scroll to position [661, 0]
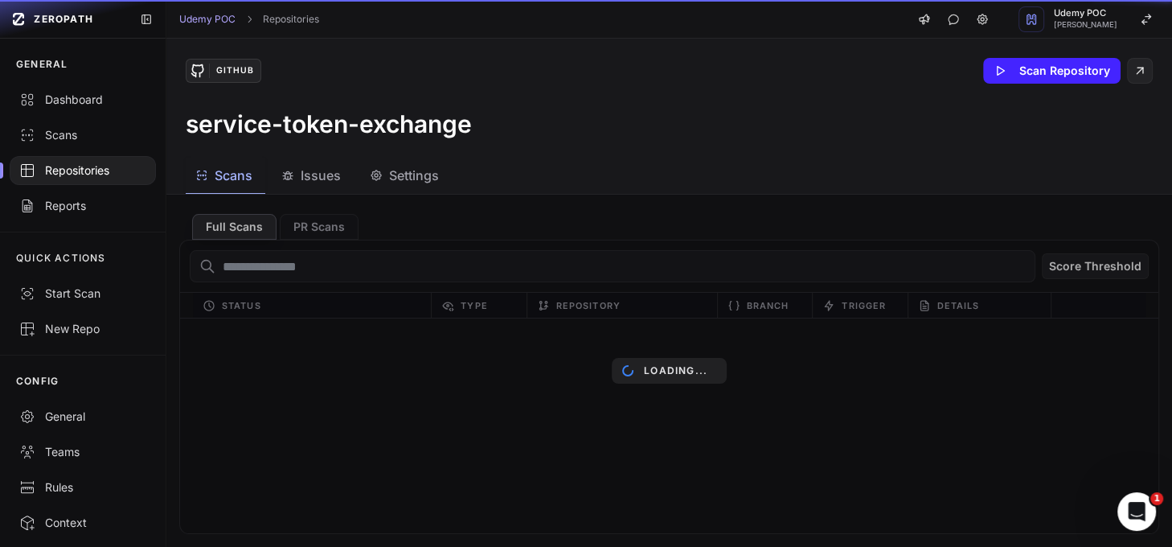
click at [239, 179] on span "Scans" at bounding box center [234, 175] width 38 height 19
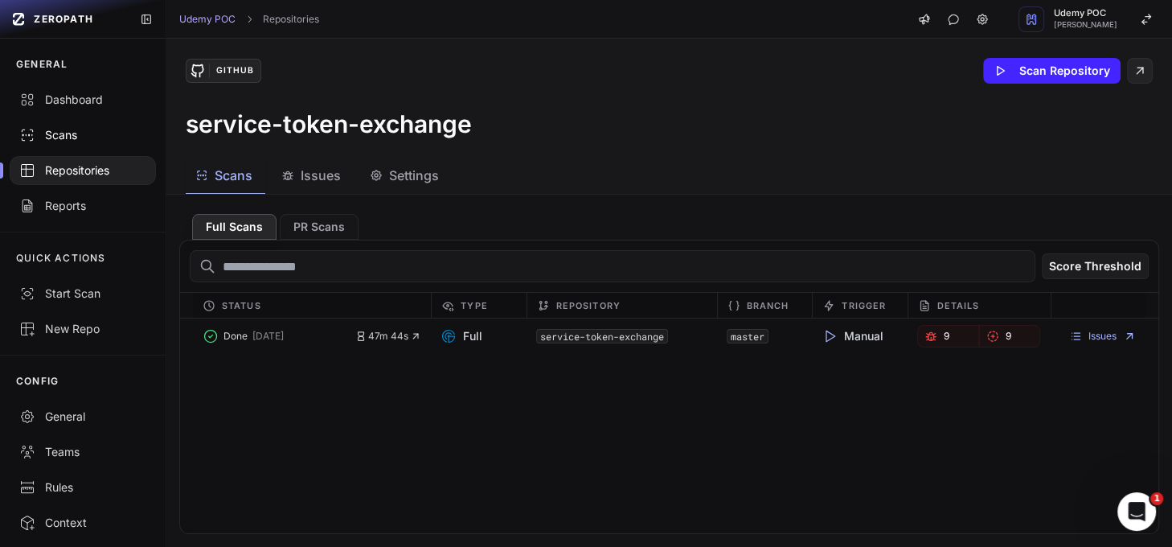
click at [70, 129] on div "Scans" at bounding box center [82, 135] width 127 height 16
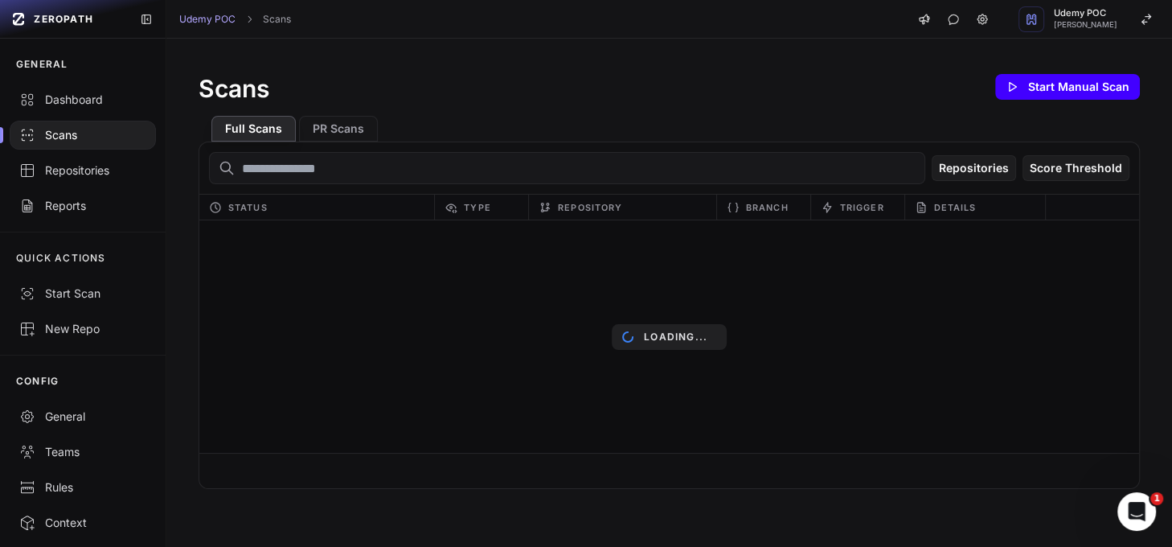
click at [1078, 86] on button "Start Manual Scan" at bounding box center [1067, 87] width 145 height 26
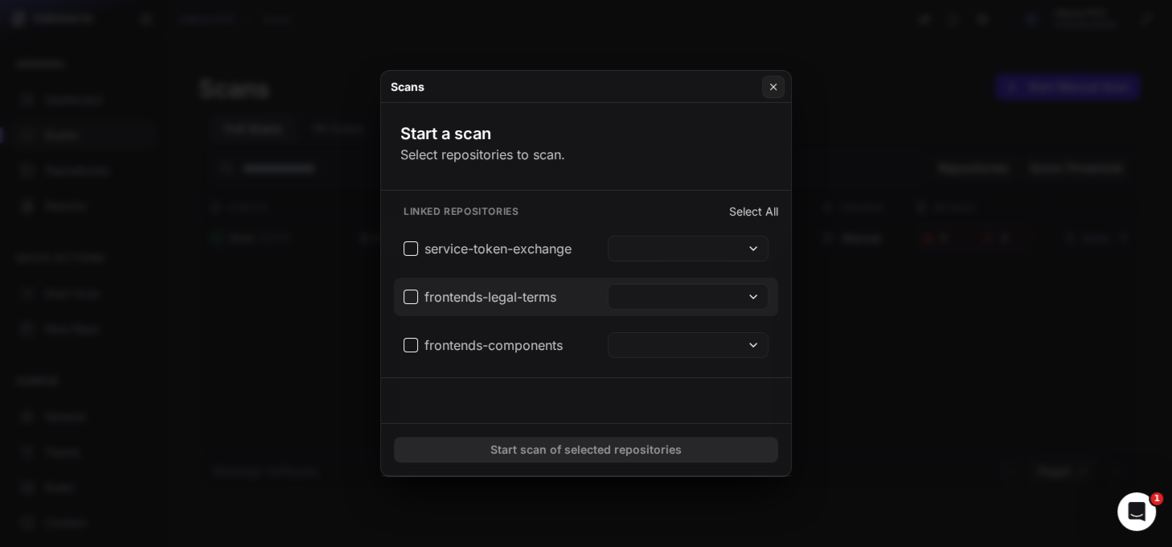
click at [413, 298] on span "frontends-legal-terms" at bounding box center [480, 296] width 153 height 19
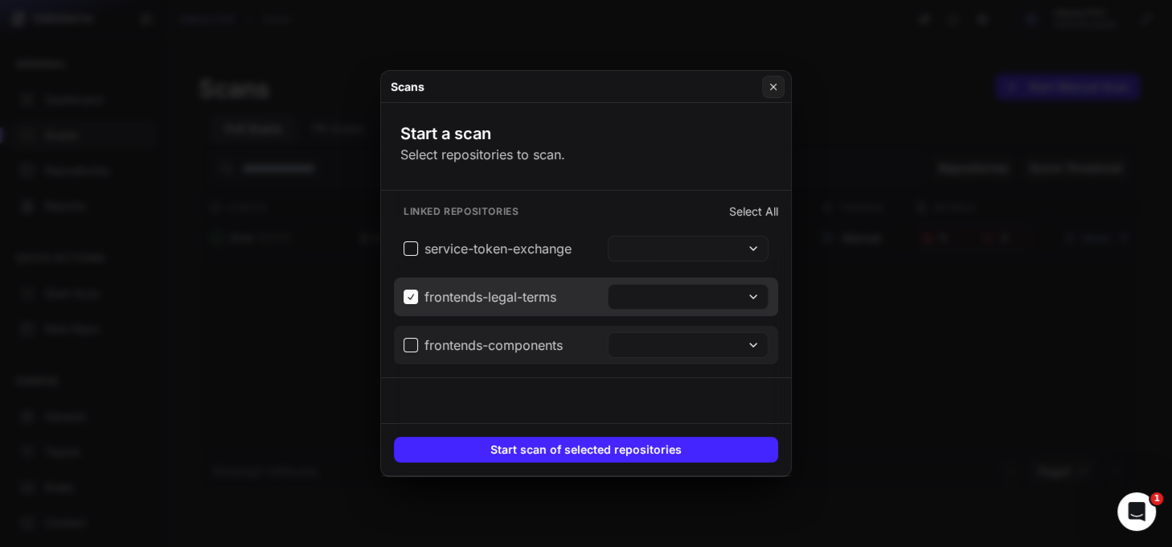
click at [414, 343] on span "frontends-components" at bounding box center [483, 344] width 159 height 19
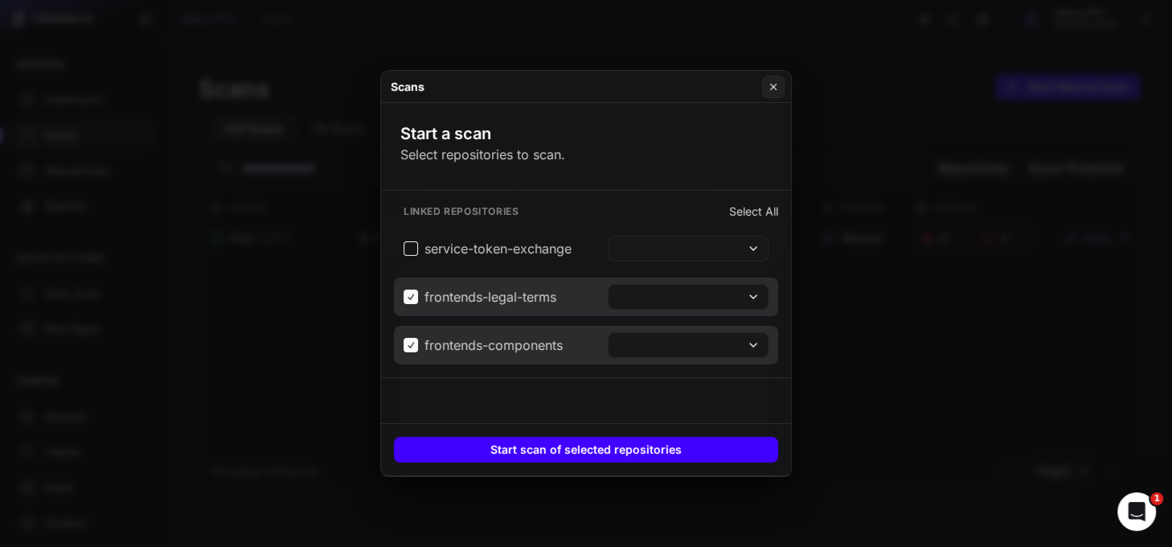
click at [552, 448] on button "Start scan of selected repositories" at bounding box center [586, 450] width 384 height 26
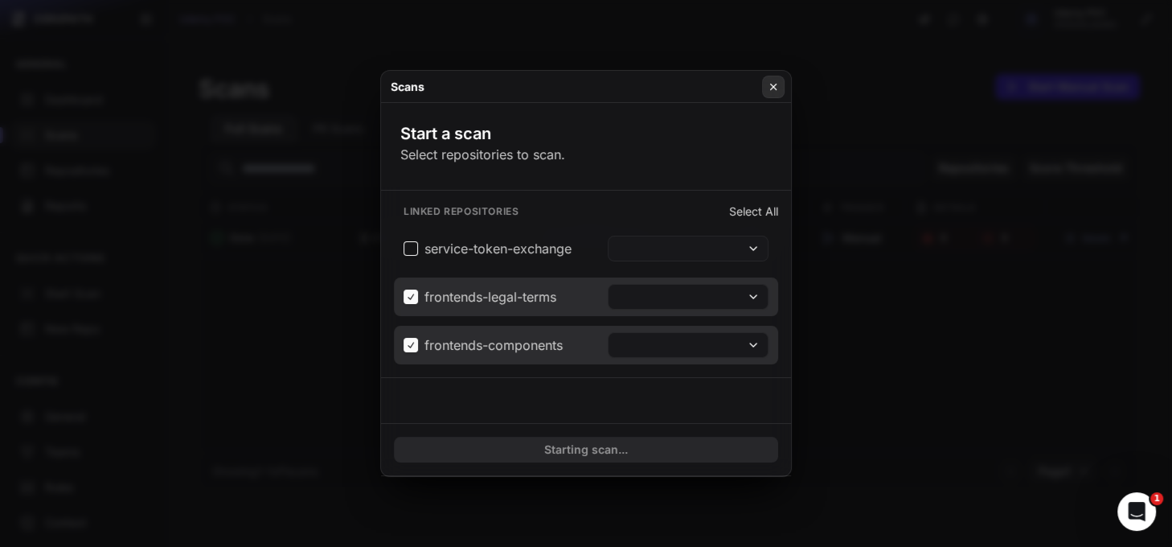
click at [771, 92] on icon at bounding box center [773, 86] width 11 height 13
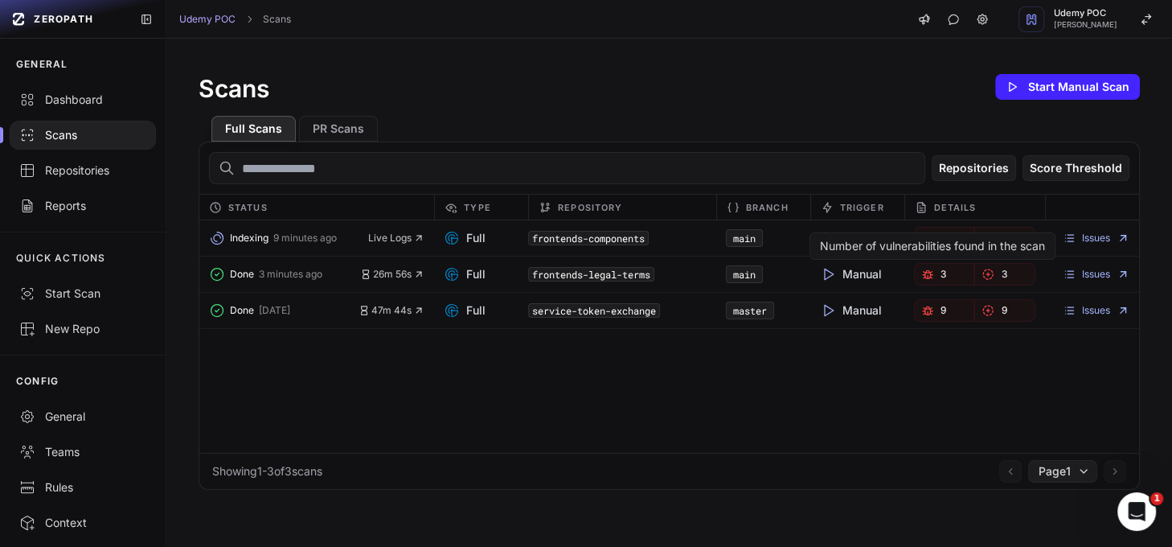
click at [925, 275] on link "3" at bounding box center [944, 274] width 61 height 23
